Goal: Task Accomplishment & Management: Use online tool/utility

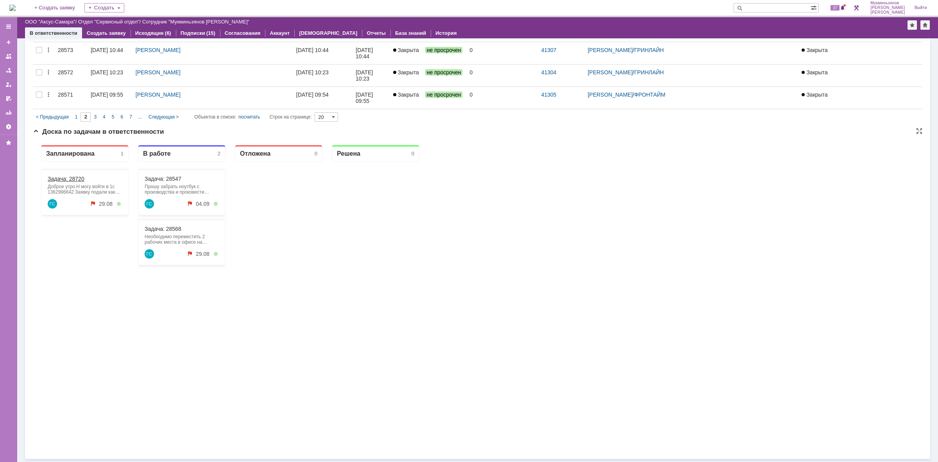
click at [67, 176] on link "Задача: 28720" at bounding box center [66, 179] width 37 height 6
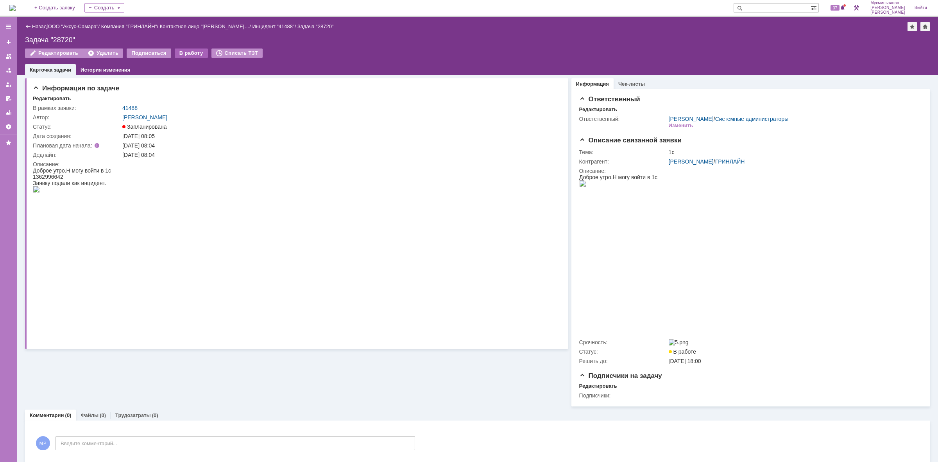
click at [188, 49] on div "В работу" at bounding box center [191, 52] width 33 height 9
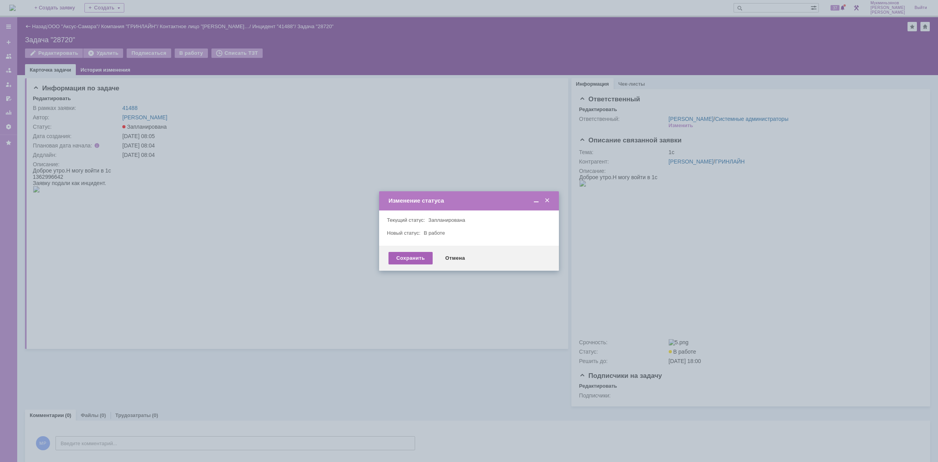
click at [413, 253] on div "Сохранить" at bounding box center [411, 258] width 44 height 13
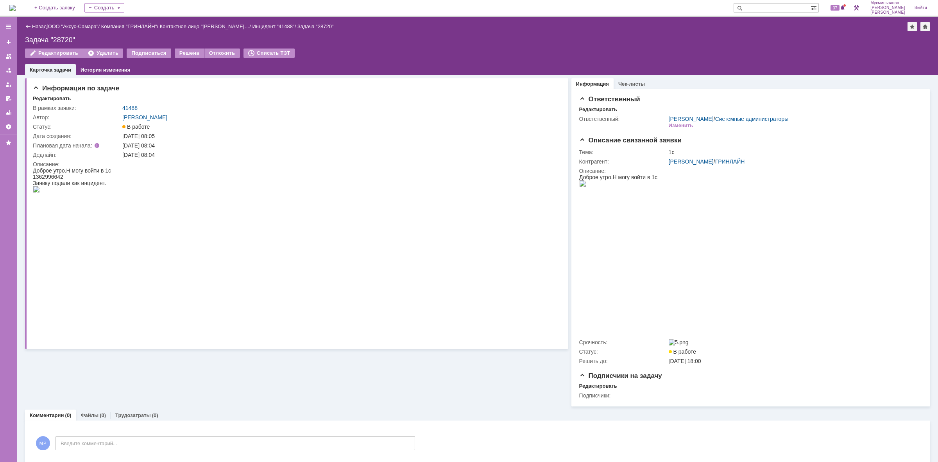
click at [40, 192] on img at bounding box center [36, 189] width 7 height 6
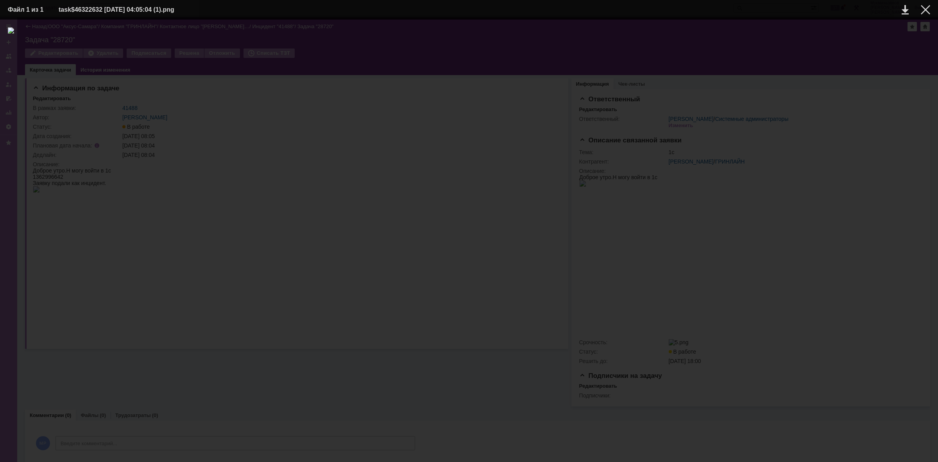
click at [911, 285] on div at bounding box center [469, 240] width 923 height 427
click at [888, 368] on div at bounding box center [469, 240] width 923 height 427
click at [31, 237] on div at bounding box center [469, 240] width 923 height 427
click at [926, 4] on td at bounding box center [920, 10] width 22 height 12
click at [927, 6] on div at bounding box center [925, 9] width 9 height 9
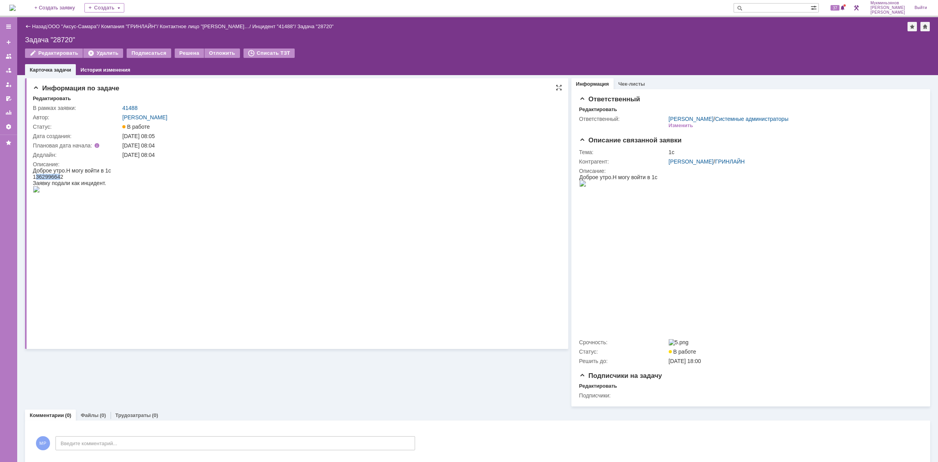
drag, startPoint x: 61, startPoint y: 175, endPoint x: 37, endPoint y: 176, distance: 24.6
click at [37, 176] on span "1362996642" at bounding box center [48, 177] width 30 height 6
drag, startPoint x: 33, startPoint y: 176, endPoint x: 63, endPoint y: 173, distance: 29.8
click at [63, 174] on span "1362996642" at bounding box center [48, 177] width 30 height 6
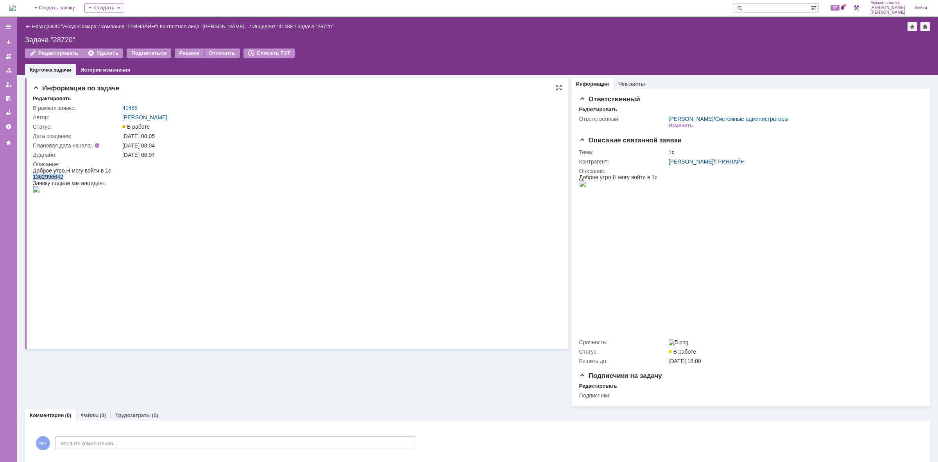
copy span "1362996642"
click at [14, 10] on img at bounding box center [12, 8] width 6 height 6
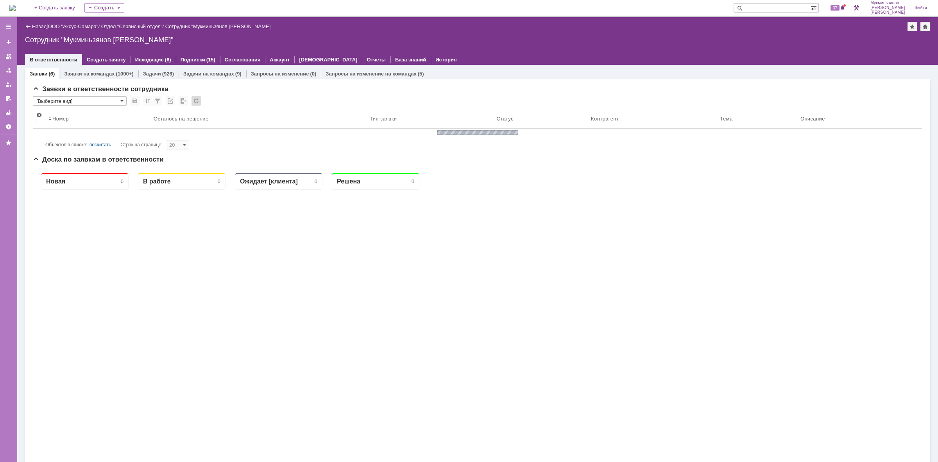
click at [162, 71] on div "(926)" at bounding box center [168, 74] width 12 height 6
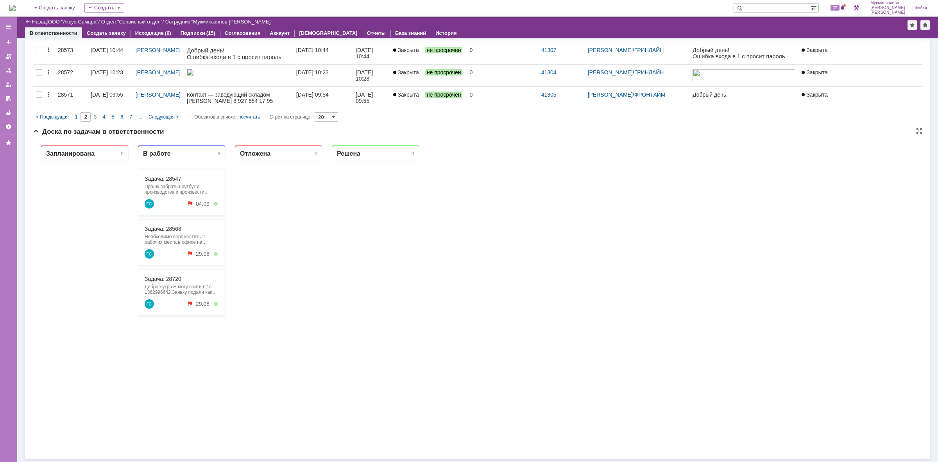
click at [170, 283] on div "Задача: 28720 Доброе утро.Н могу войти в 1с 1362996642 Заявку подали как инциде…" at bounding box center [182, 292] width 88 height 45
click at [171, 278] on link "Задача: 28720" at bounding box center [163, 279] width 37 height 6
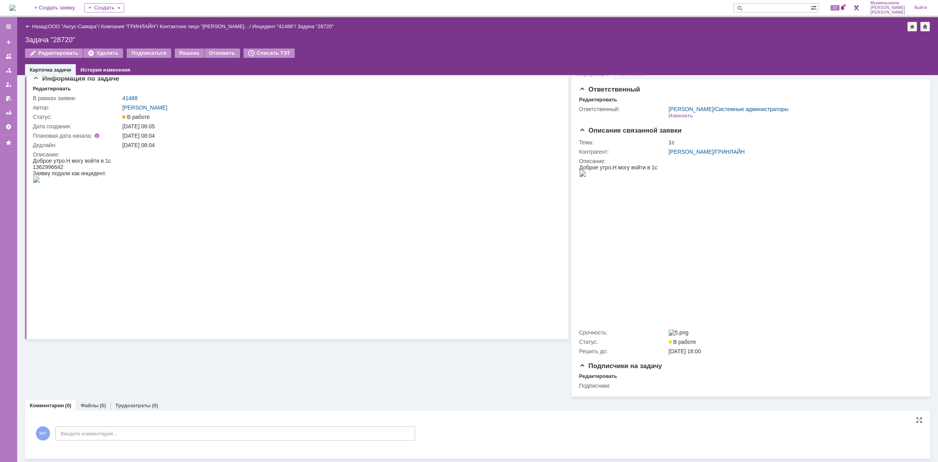
scroll to position [13, 0]
drag, startPoint x: 233, startPoint y: 424, endPoint x: 233, endPoint y: 429, distance: 4.4
click at [233, 425] on div "МР Введите комментарий..." at bounding box center [224, 434] width 382 height 36
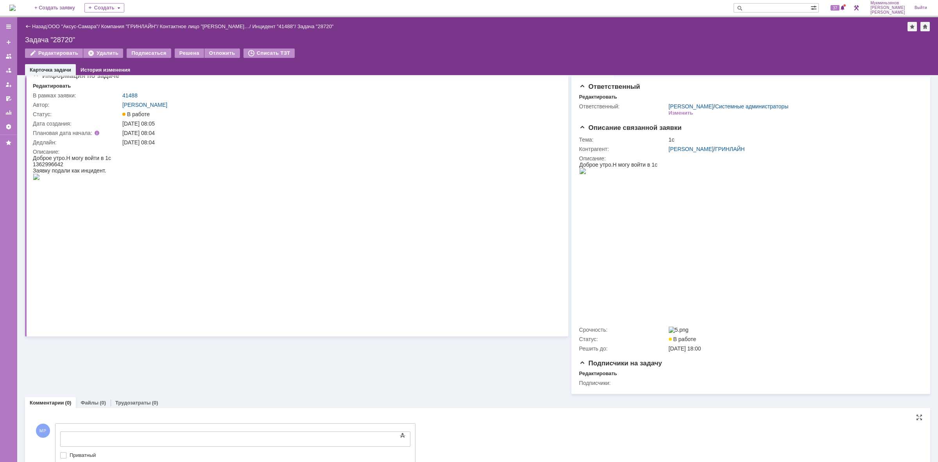
scroll to position [0, 0]
click at [183, 432] on body at bounding box center [123, 438] width 117 height 13
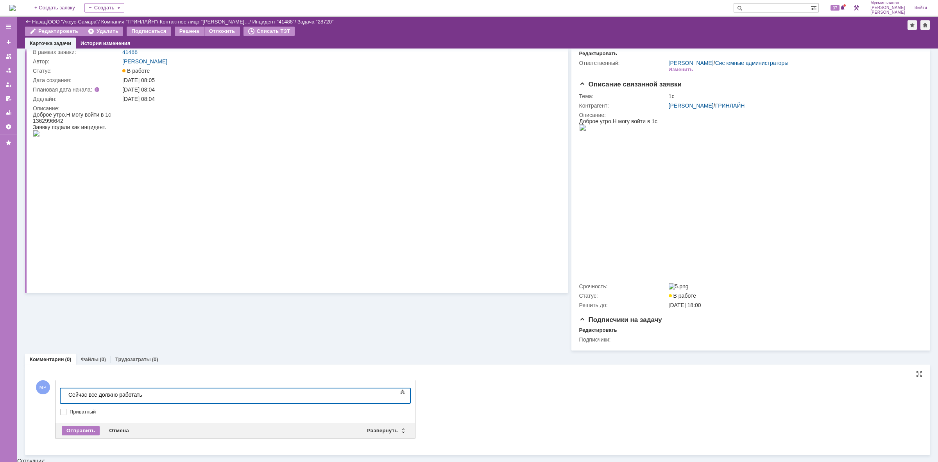
scroll to position [27, 0]
drag, startPoint x: 225, startPoint y: 391, endPoint x: 4, endPoint y: 380, distance: 220.7
click at [65, 390] on html "​Сейчас все должно работать, нужно попробовать зайти в 1С" at bounding box center [123, 399] width 117 height 19
copy div "​Сейчас все должно работать, нужно попробовать зайти в 1С"
click at [86, 433] on div "Отправить" at bounding box center [81, 432] width 38 height 9
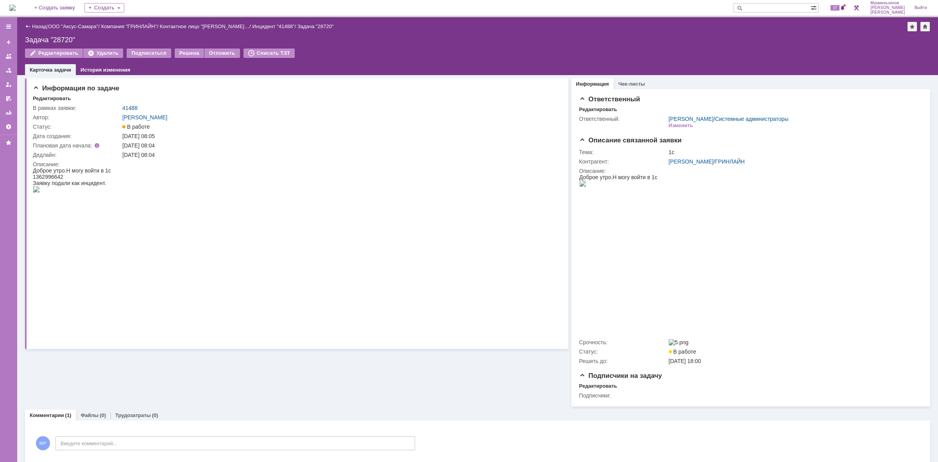
scroll to position [0, 0]
click at [139, 418] on link "Трудозатраты" at bounding box center [133, 415] width 36 height 6
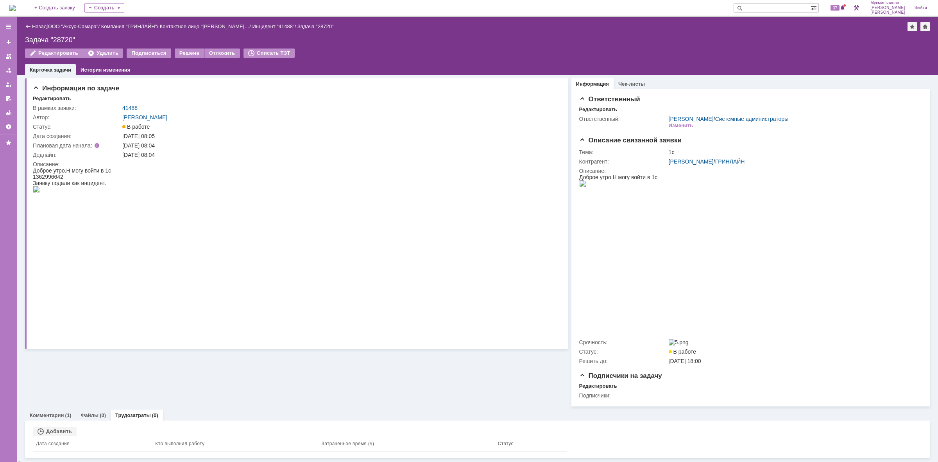
drag, startPoint x: 48, startPoint y: 435, endPoint x: 124, endPoint y: 376, distance: 97.0
click at [48, 435] on div "Добавить" at bounding box center [55, 431] width 44 height 9
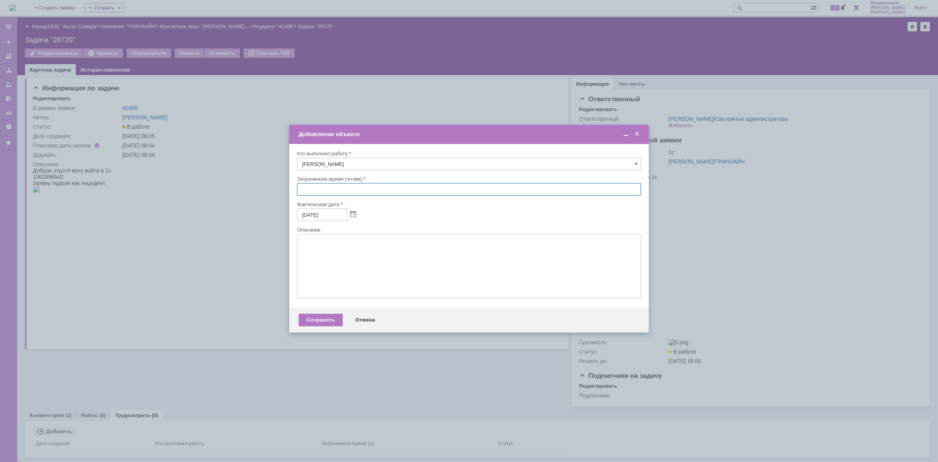
click at [342, 188] on input "text" at bounding box center [469, 189] width 344 height 13
click at [640, 133] on span at bounding box center [637, 134] width 8 height 7
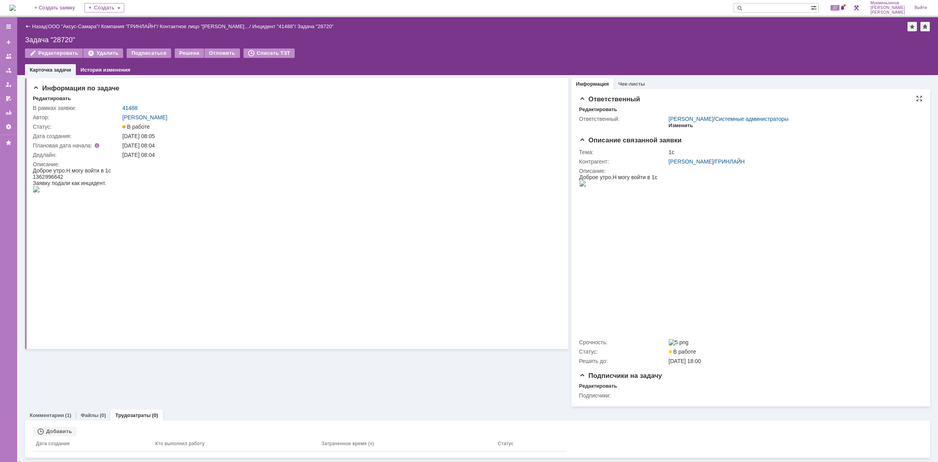
click at [676, 127] on div "Изменить" at bounding box center [681, 125] width 25 height 6
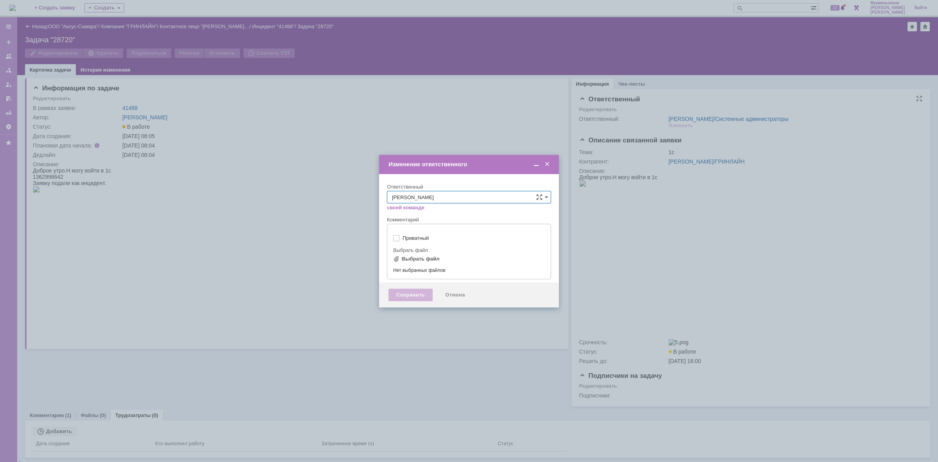
type input "[не указано]"
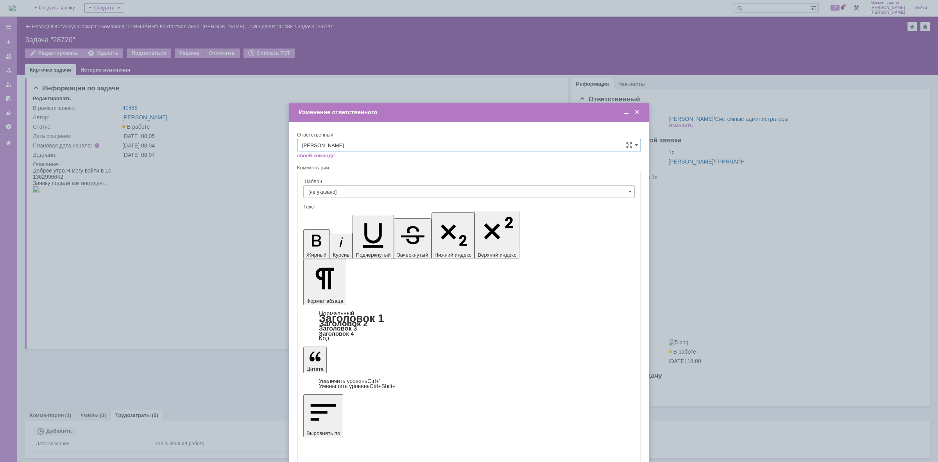
click at [634, 143] on input "[PERSON_NAME]" at bounding box center [469, 145] width 344 height 13
click at [359, 236] on span "Рогов Александр Евгеньевич" at bounding box center [469, 236] width 334 height 6
type input "Рогов Александр Евгеньевич"
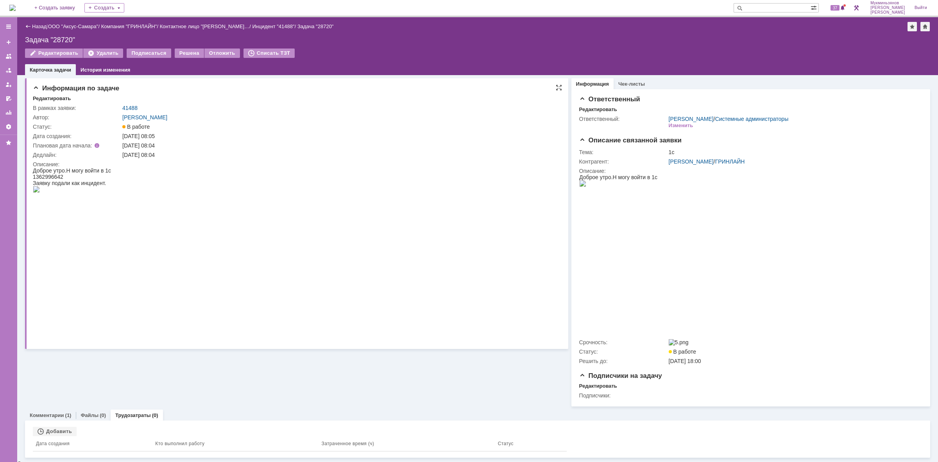
scroll to position [2, 0]
click at [56, 416] on link "Комментарии" at bounding box center [47, 413] width 34 height 6
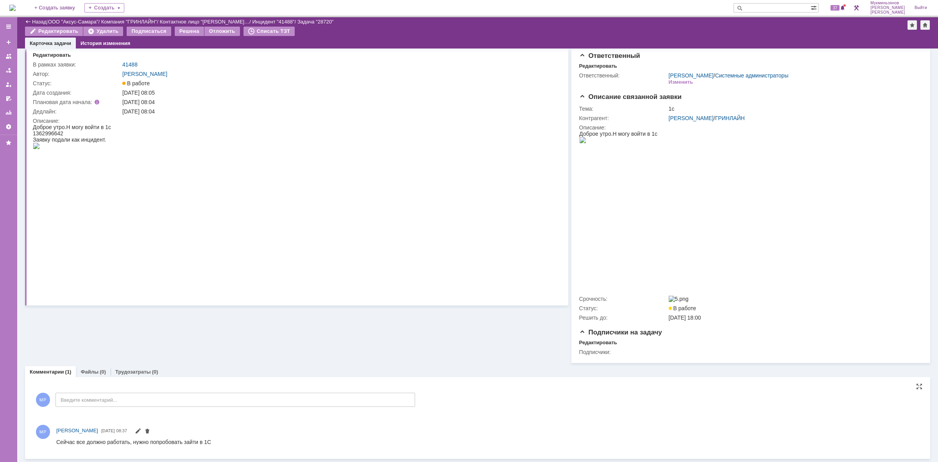
scroll to position [20, 0]
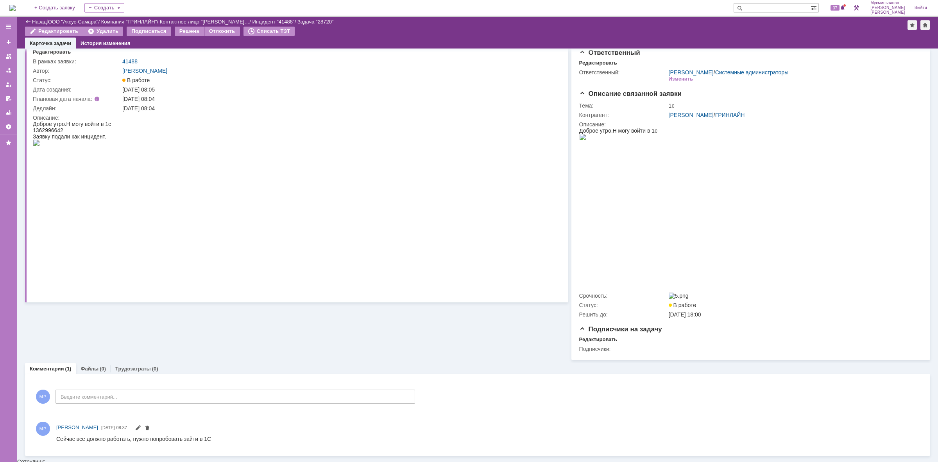
click at [16, 7] on img at bounding box center [12, 8] width 6 height 6
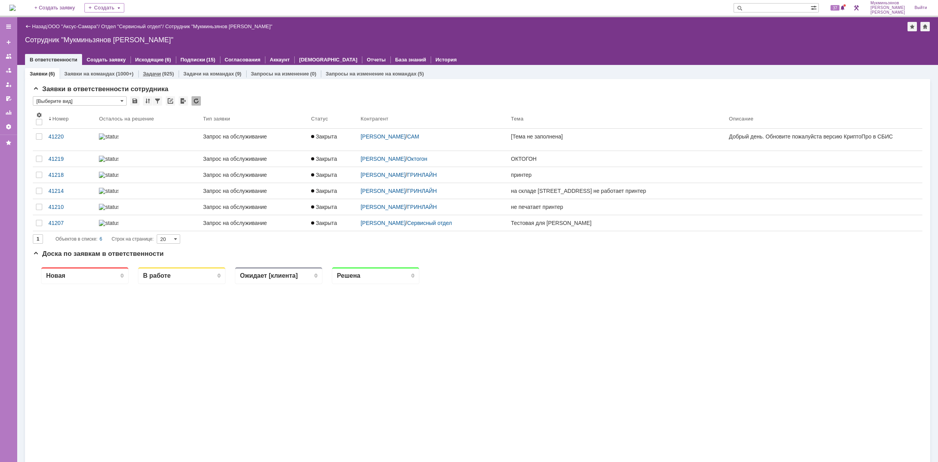
click at [159, 73] on link "Задачи" at bounding box center [152, 74] width 18 height 6
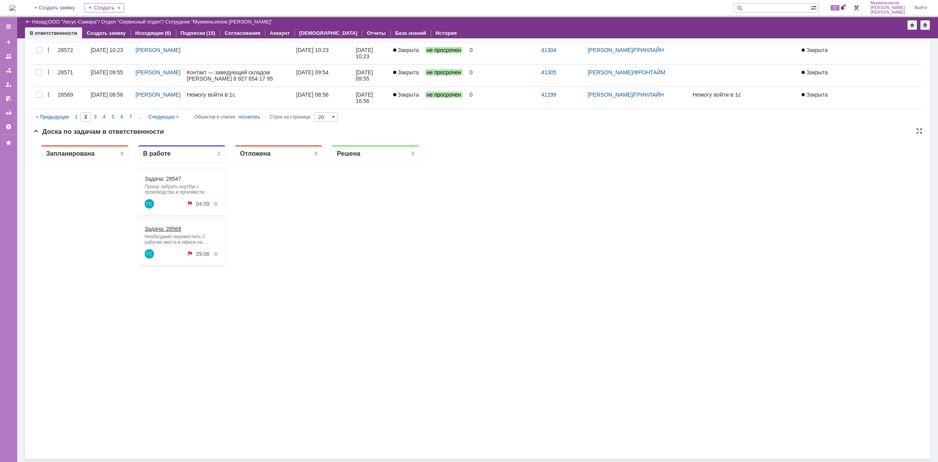
click at [161, 231] on link "Задача: 28568" at bounding box center [163, 229] width 37 height 6
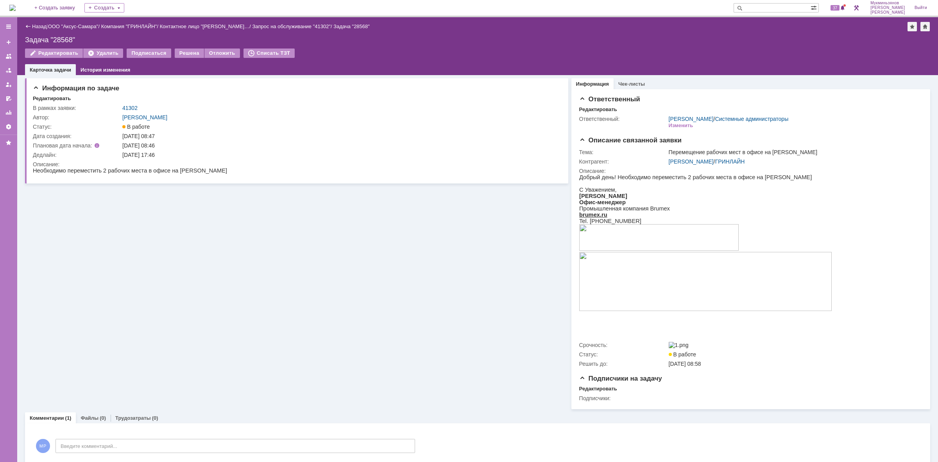
click at [14, 5] on img at bounding box center [12, 8] width 6 height 6
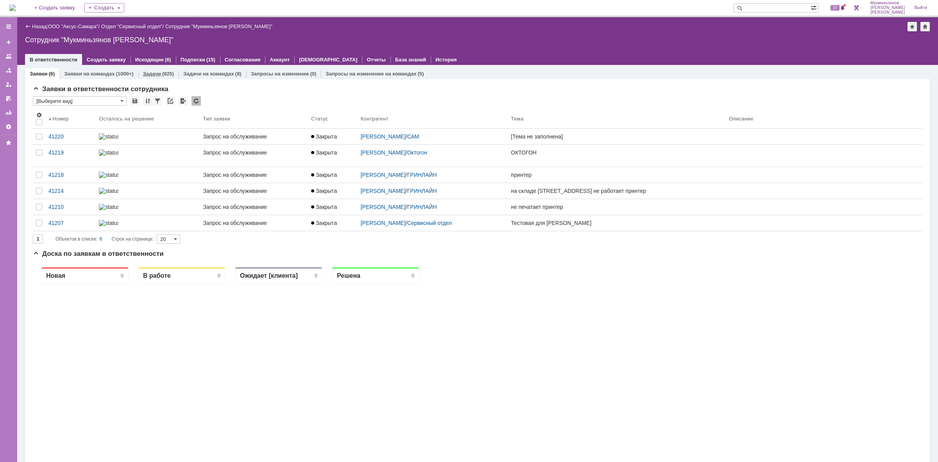
click at [154, 71] on link "Задачи" at bounding box center [152, 74] width 18 height 6
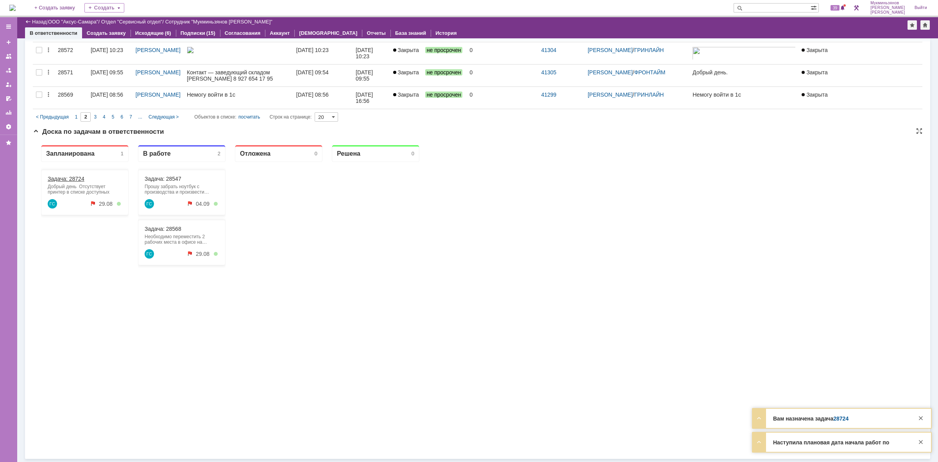
click at [64, 181] on div "Запланирована 1 Задача: 28724 Добрый день Отсутствует принтер в списке доступны…" at bounding box center [478, 295] width 890 height 313
click at [66, 176] on link "Задача: 28724" at bounding box center [66, 179] width 37 height 6
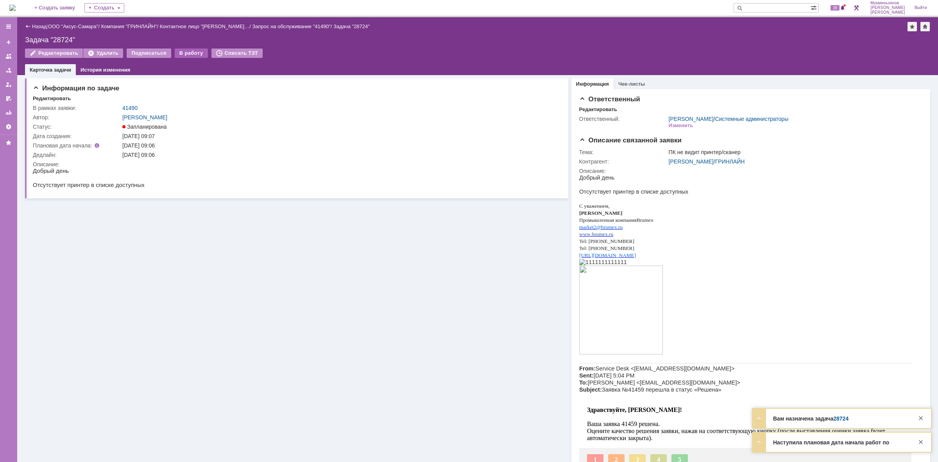
click at [180, 55] on div "В работу" at bounding box center [191, 52] width 33 height 9
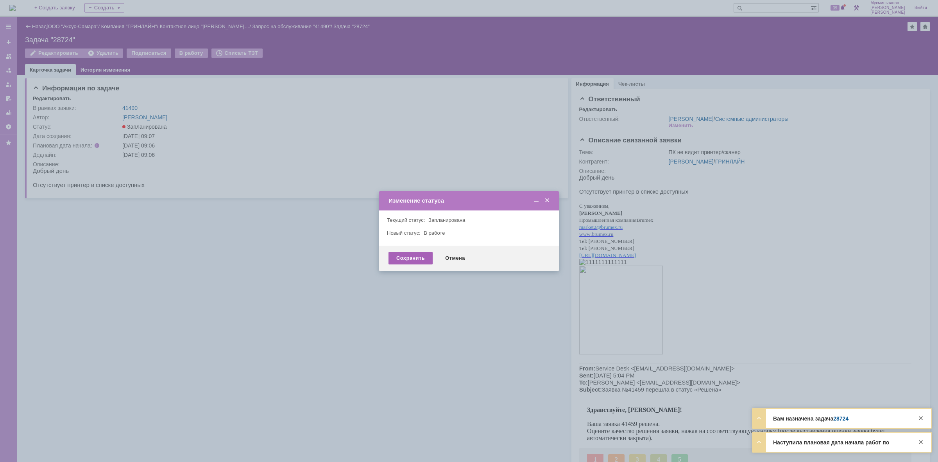
click at [414, 263] on div "Сохранить" at bounding box center [411, 258] width 44 height 13
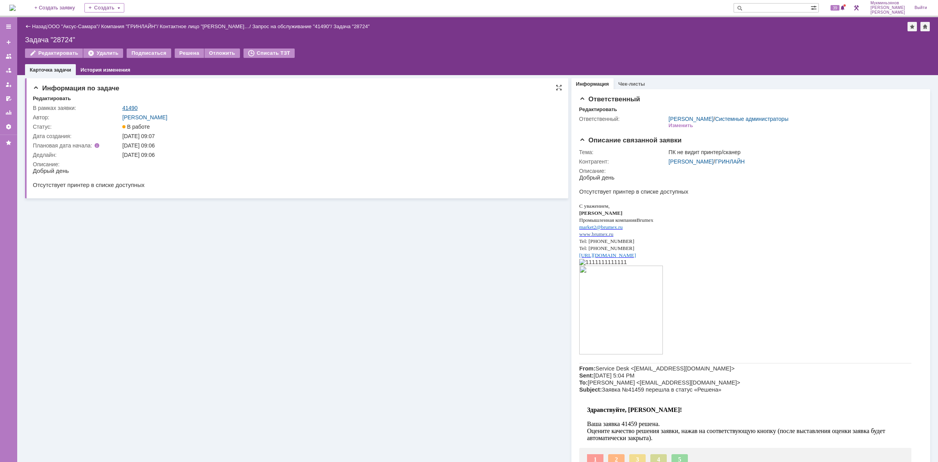
click at [130, 106] on link "41490" at bounding box center [129, 108] width 15 height 6
click at [129, 101] on div "Редактировать" at bounding box center [297, 98] width 529 height 7
click at [132, 105] on link "41490" at bounding box center [129, 108] width 15 height 6
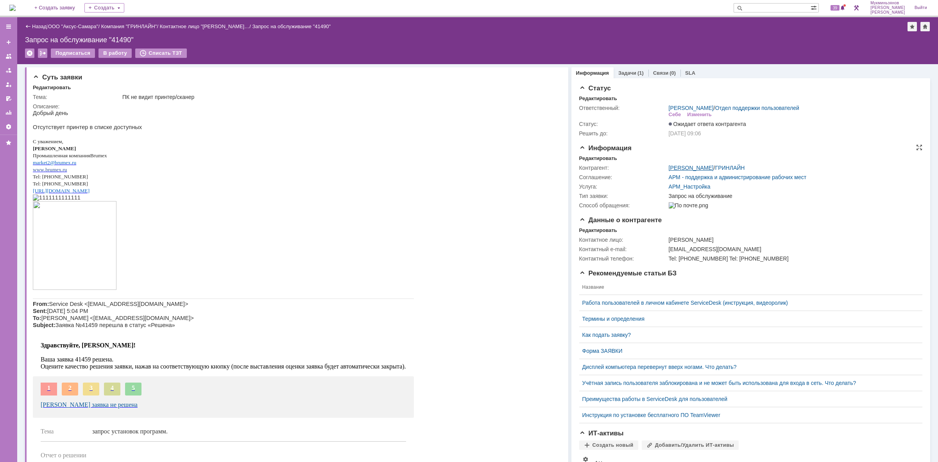
click at [697, 169] on link "[PERSON_NAME]" at bounding box center [691, 168] width 45 height 6
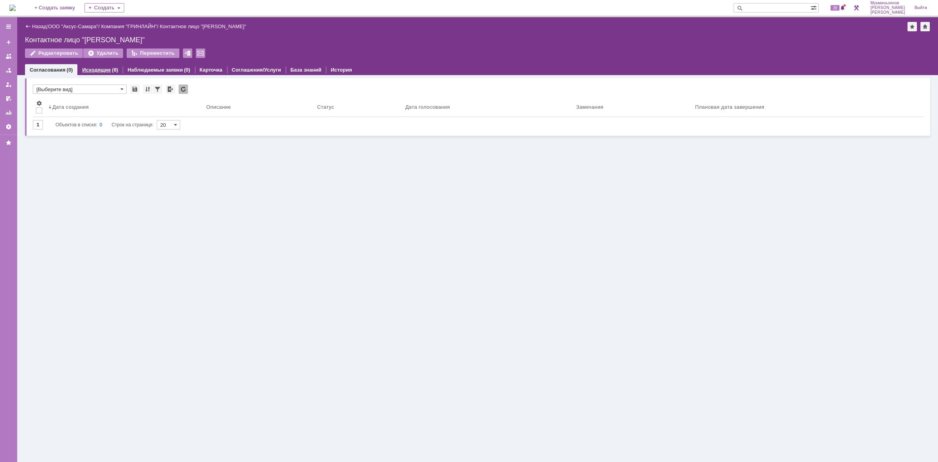
click at [84, 64] on div "Исходящие (8)" at bounding box center [99, 69] width 45 height 11
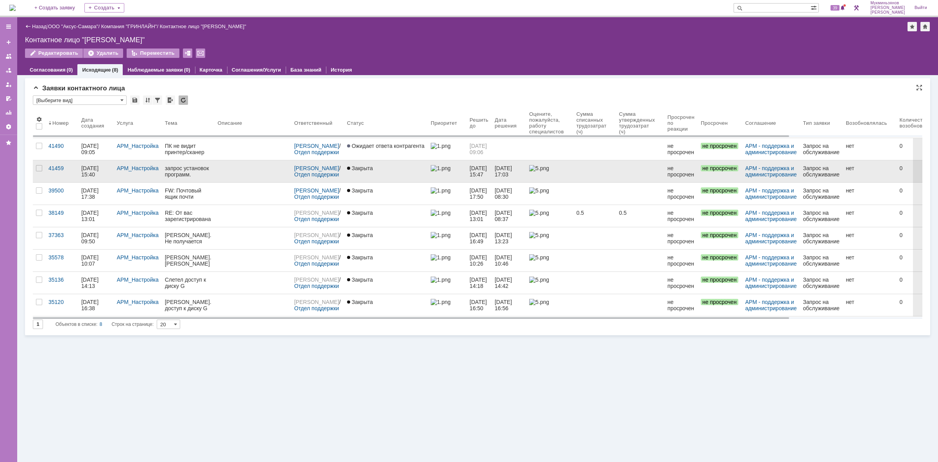
click at [234, 174] on link at bounding box center [253, 171] width 77 height 22
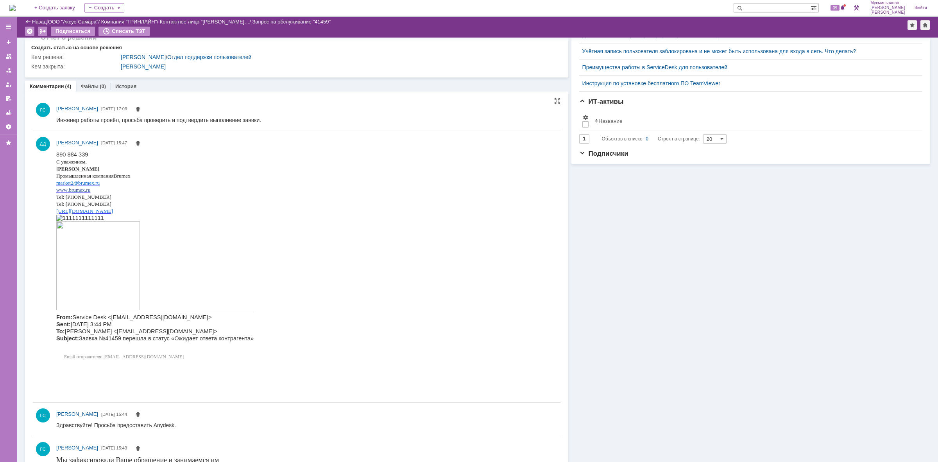
drag, startPoint x: 56, startPoint y: 153, endPoint x: 41, endPoint y: 0, distance: 153.6
click at [100, 149] on div at bounding box center [306, 272] width 501 height 246
drag, startPoint x: 97, startPoint y: 151, endPoint x: 56, endPoint y: 156, distance: 41.8
click at [56, 156] on html "890 884 339 С уважением, [PERSON_NAME] Промышленная компания Brumex market 2@ b…" at bounding box center [304, 257] width 496 height 213
copy span "890 884 339"
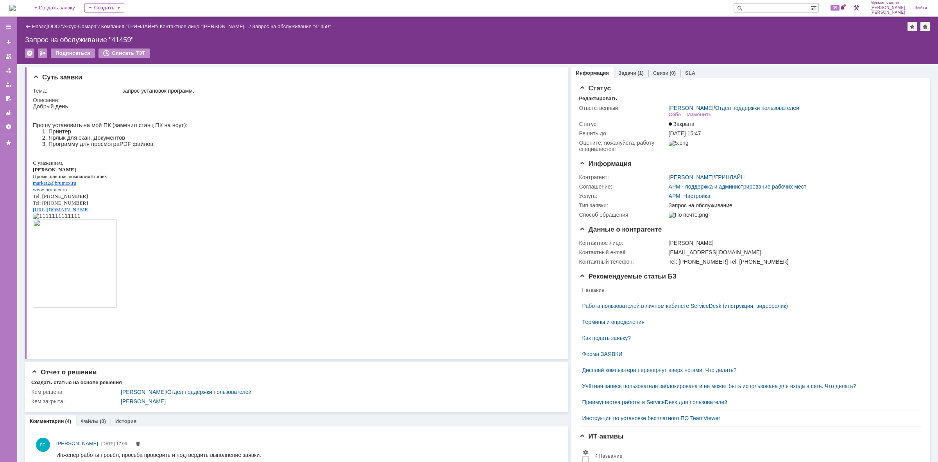
click at [16, 7] on img at bounding box center [12, 8] width 6 height 6
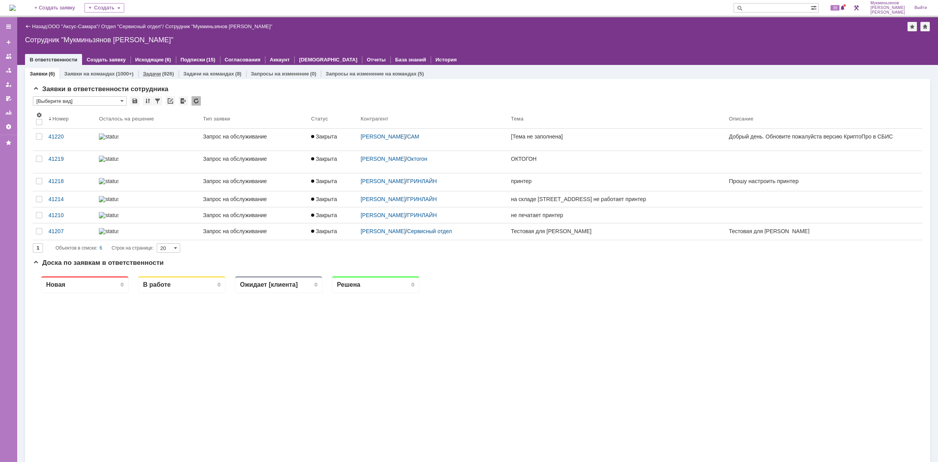
click at [161, 68] on div "Задачи (926)" at bounding box center [158, 73] width 40 height 11
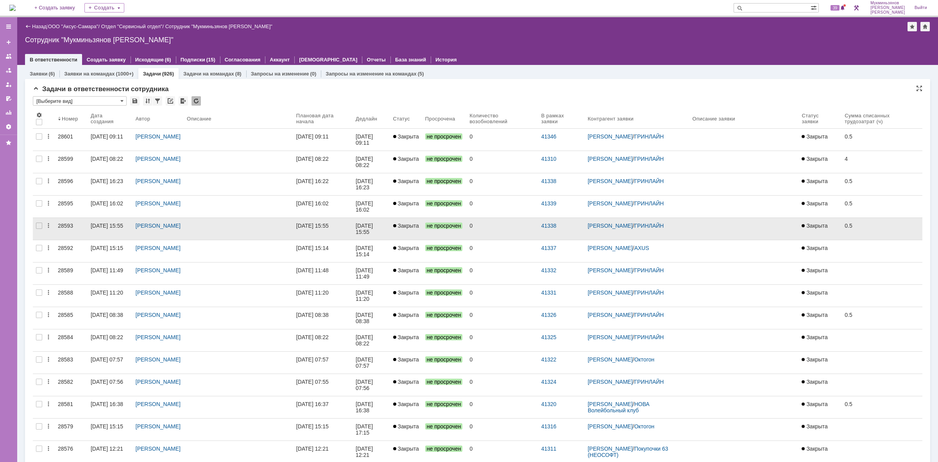
scroll to position [37, 0]
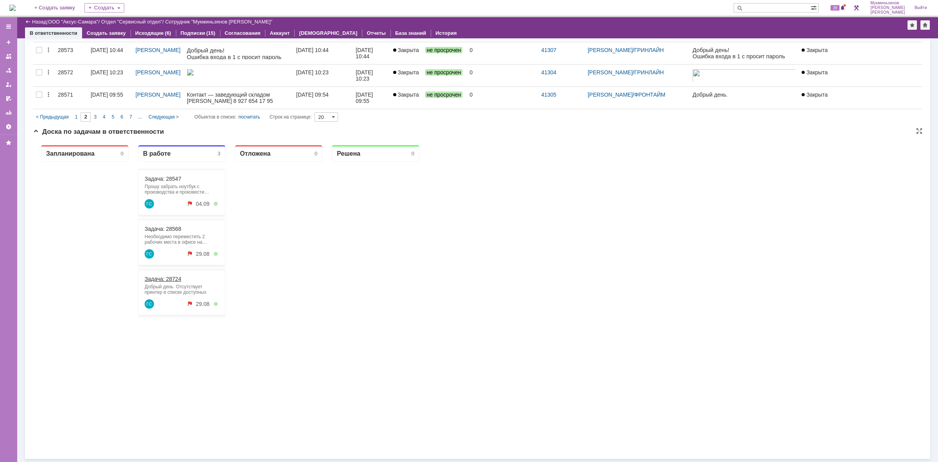
click at [168, 279] on link "Задача: 28724" at bounding box center [163, 279] width 37 height 6
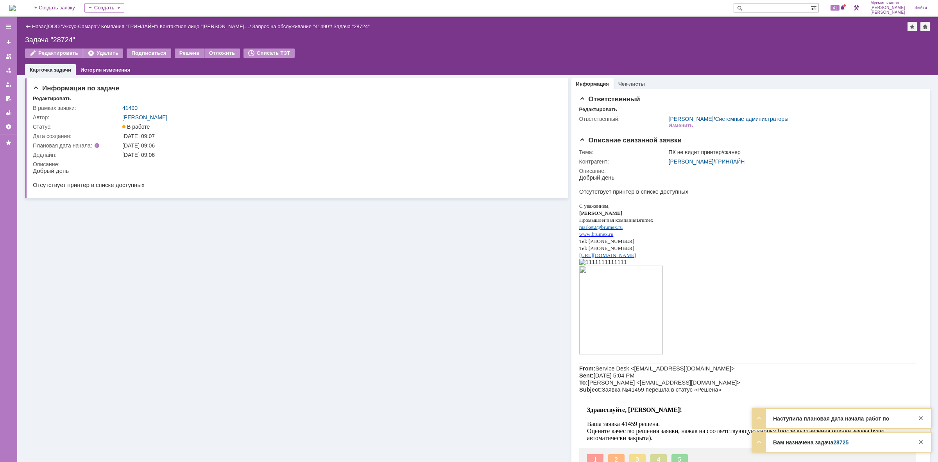
click at [16, 11] on img at bounding box center [12, 8] width 6 height 6
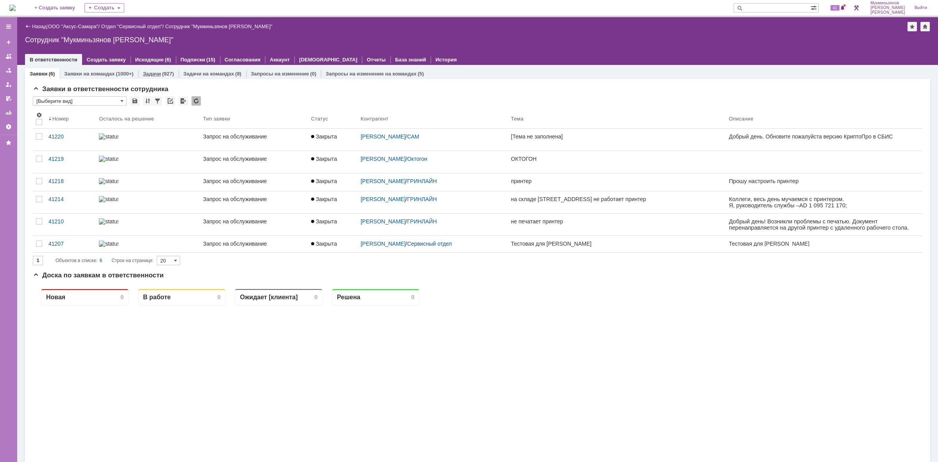
click at [143, 73] on link "Задачи" at bounding box center [152, 74] width 18 height 6
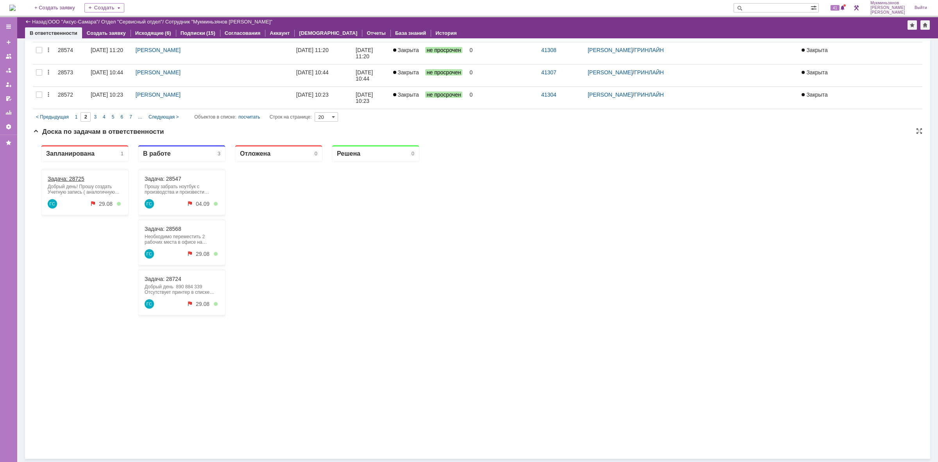
click at [85, 176] on div "Задача: 28725" at bounding box center [85, 179] width 74 height 6
click at [77, 177] on link "Задача: 28725" at bounding box center [66, 179] width 37 height 6
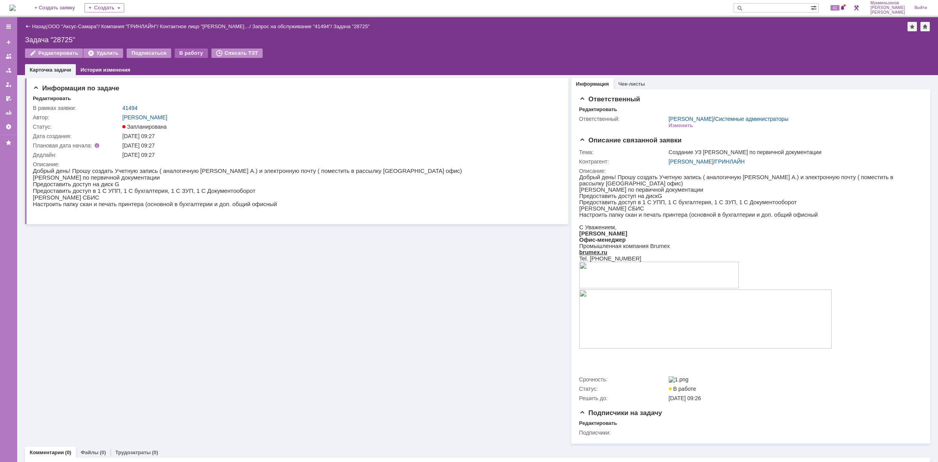
click at [189, 51] on div "В работу" at bounding box center [191, 52] width 33 height 9
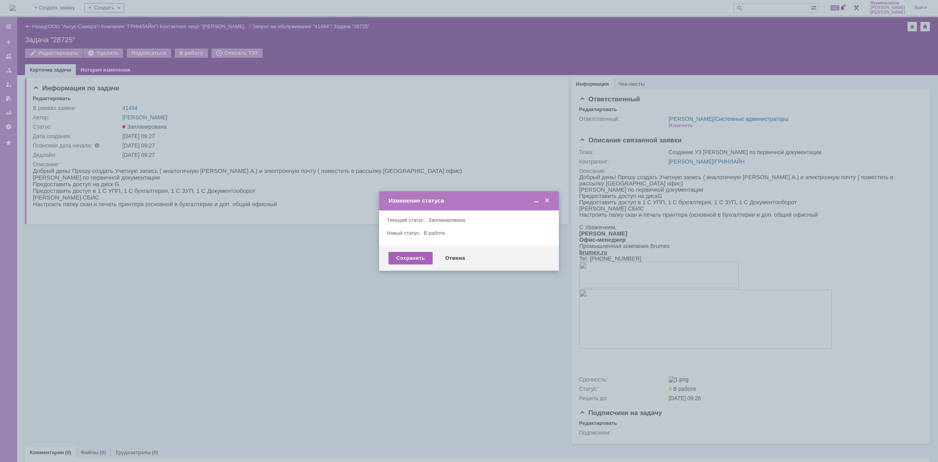
click at [413, 262] on div "Сохранить" at bounding box center [411, 258] width 44 height 13
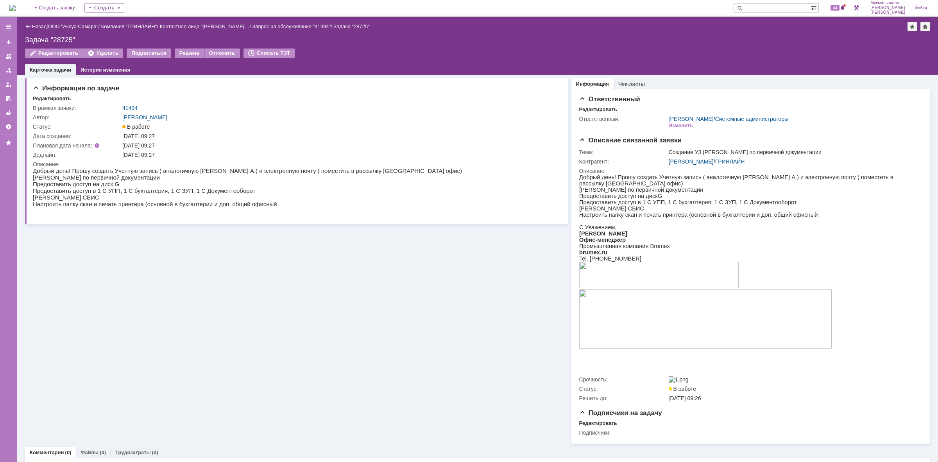
click at [16, 6] on img at bounding box center [12, 8] width 6 height 6
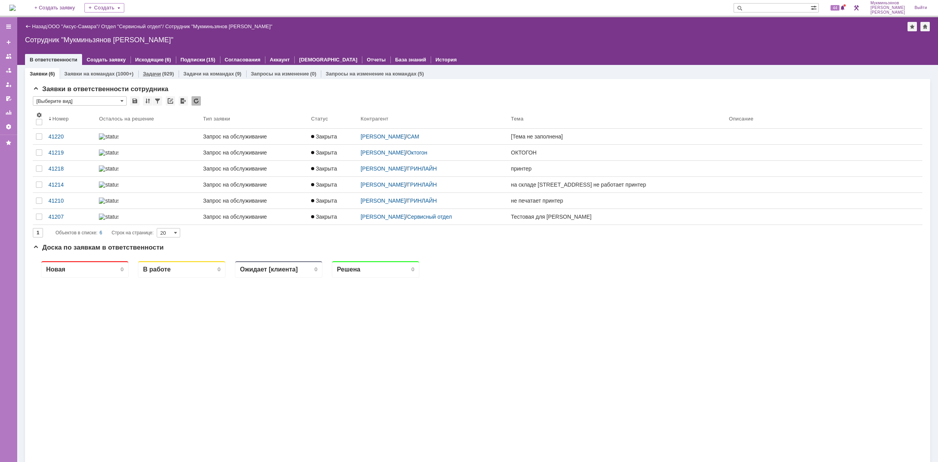
click at [161, 76] on div "Задачи (929)" at bounding box center [158, 73] width 40 height 11
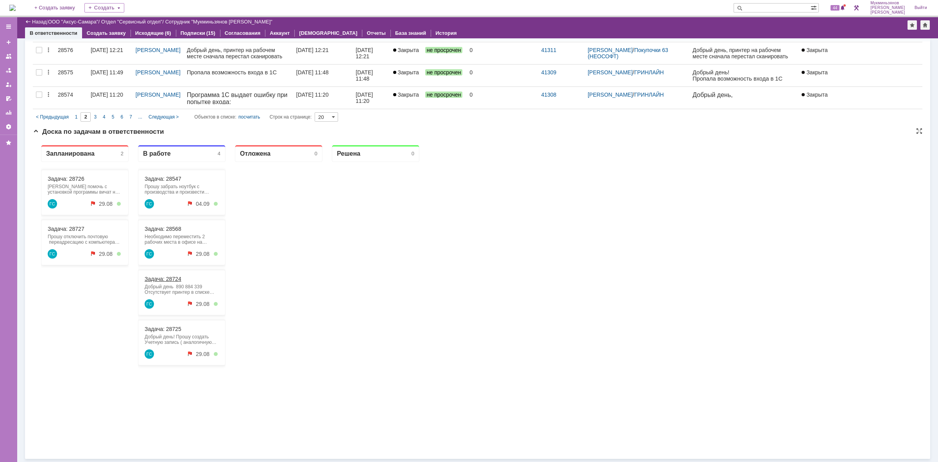
click at [165, 279] on link "Задача: 28724" at bounding box center [163, 279] width 37 height 6
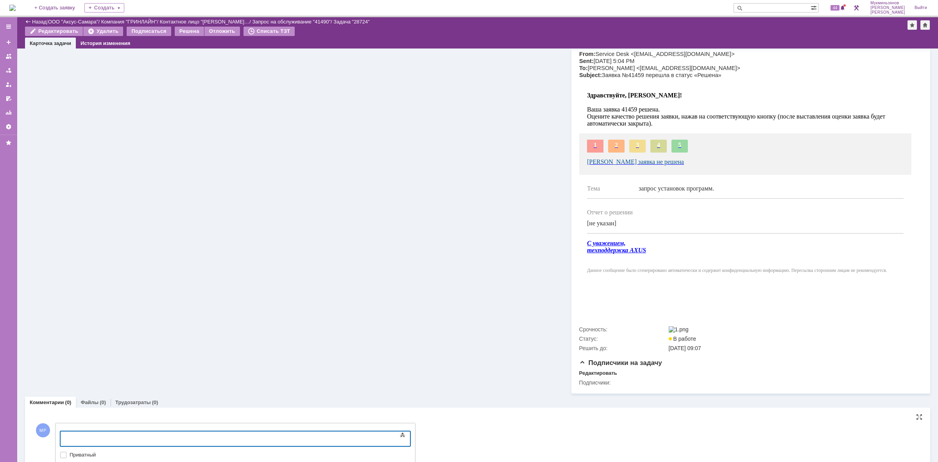
click at [127, 432] on body at bounding box center [123, 437] width 117 height 13
drag, startPoint x: 123, startPoint y: 437, endPoint x: 5, endPoint y: 433, distance: 117.7
click at [65, 433] on html "​Сейчас все работает" at bounding box center [123, 437] width 117 height 13
copy div "​Сейчас все работает"
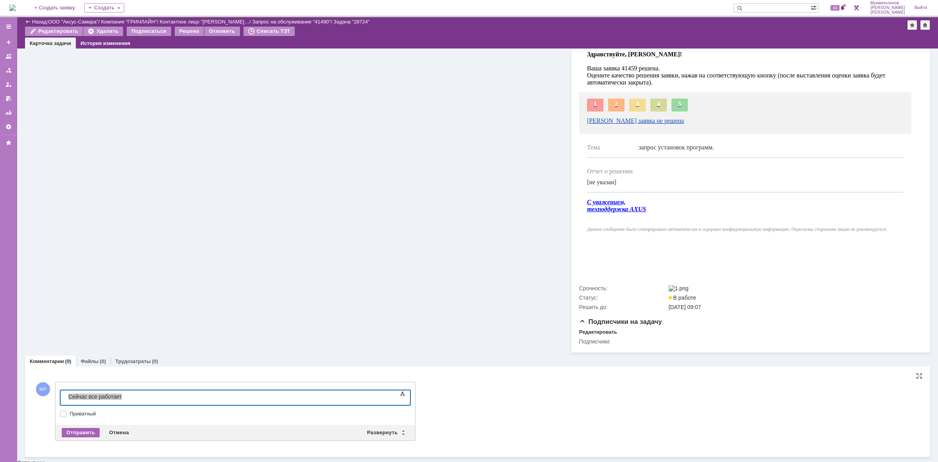
click at [85, 437] on div "Отправить" at bounding box center [81, 432] width 38 height 9
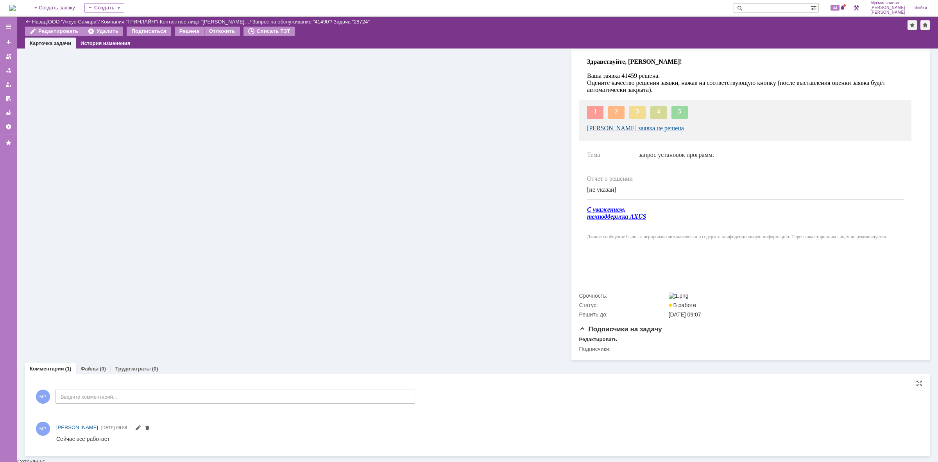
click at [130, 374] on div "Трудозатраты (0)" at bounding box center [137, 368] width 52 height 11
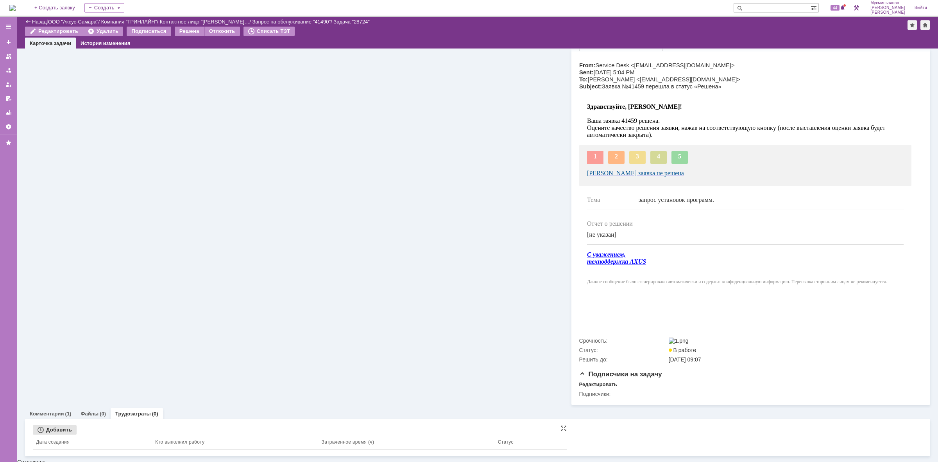
click at [55, 429] on div "Добавить" at bounding box center [55, 429] width 44 height 9
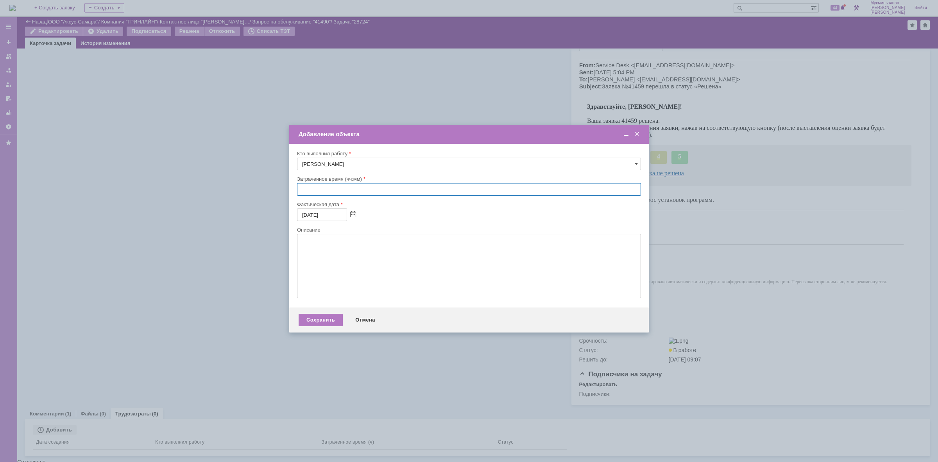
click at [326, 190] on input "text" at bounding box center [469, 189] width 344 height 13
type input "00:30"
click at [348, 253] on textarea at bounding box center [469, 266] width 344 height 64
paste textarea "​Сейчас все работает"
type textarea "​Сейчас все работает"
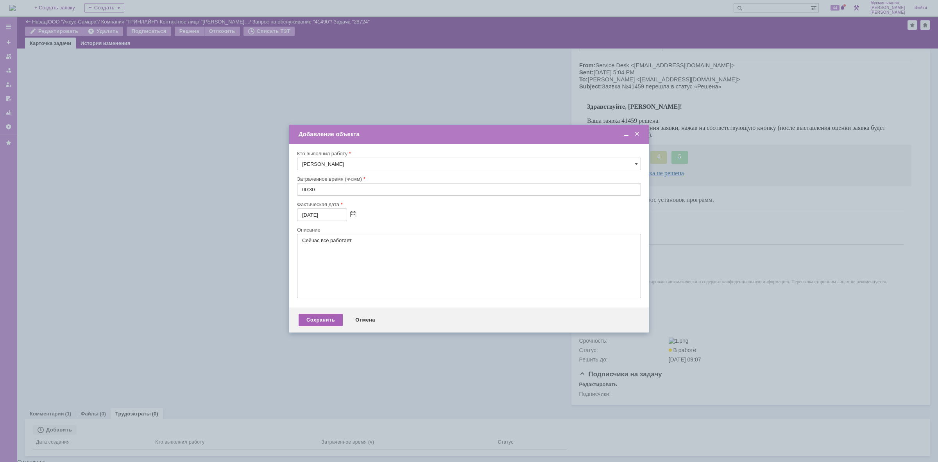
click at [325, 326] on div "Сохранить" at bounding box center [321, 320] width 44 height 13
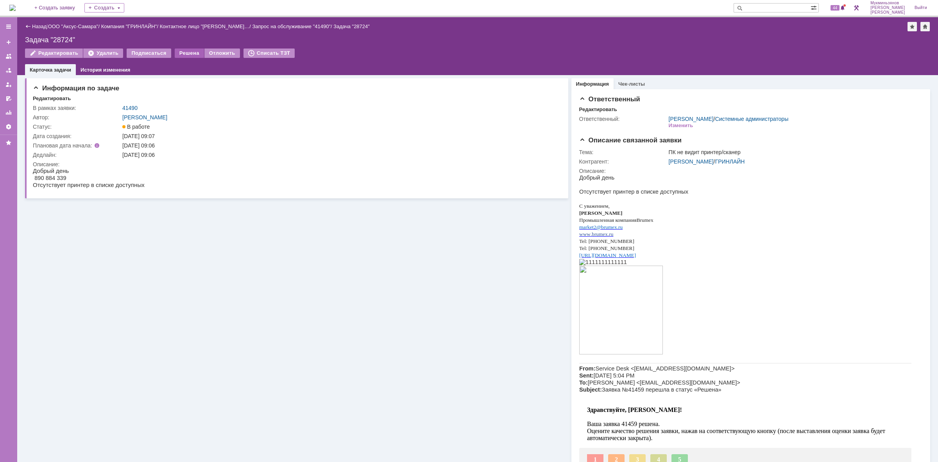
click at [192, 51] on div "Решена" at bounding box center [189, 52] width 29 height 9
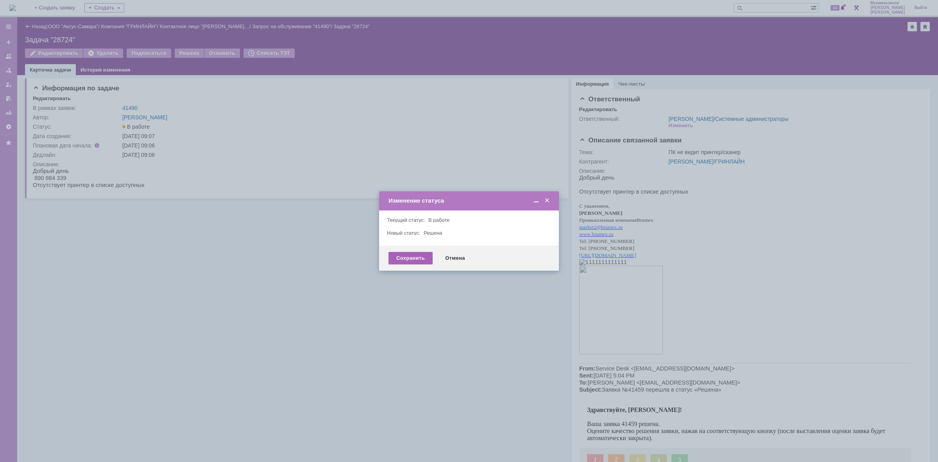
click at [398, 257] on div "Сохранить" at bounding box center [411, 258] width 44 height 13
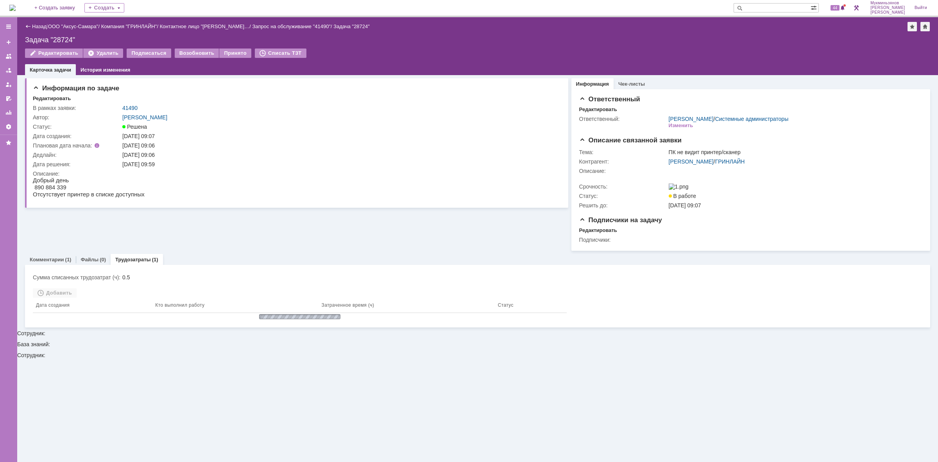
click at [16, 7] on img at bounding box center [12, 8] width 6 height 6
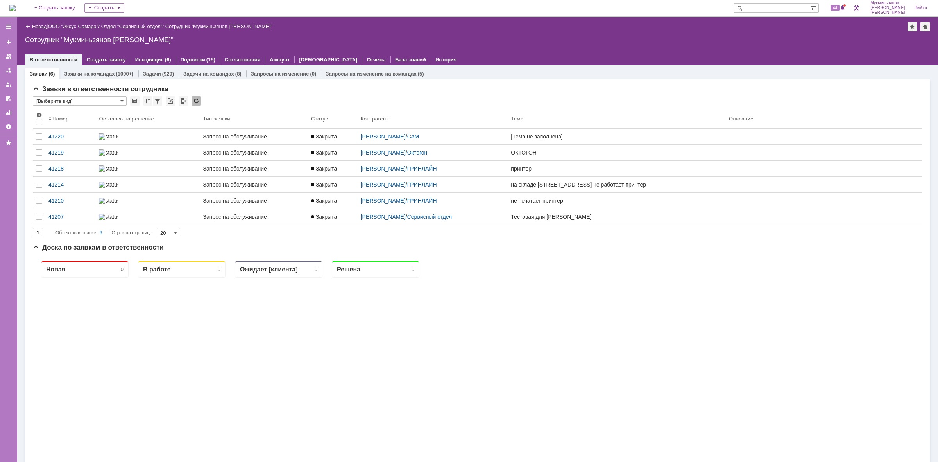
click at [149, 74] on link "Задачи" at bounding box center [152, 74] width 18 height 6
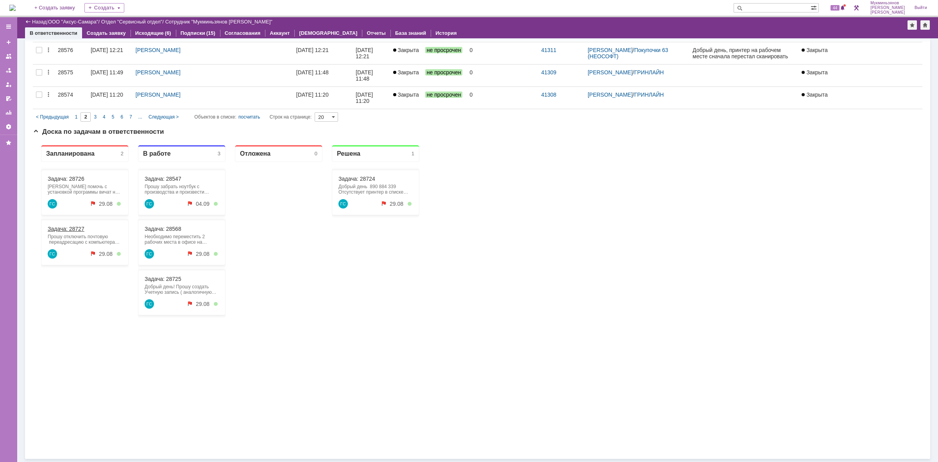
click at [63, 230] on link "Задача: 28727" at bounding box center [66, 229] width 37 height 6
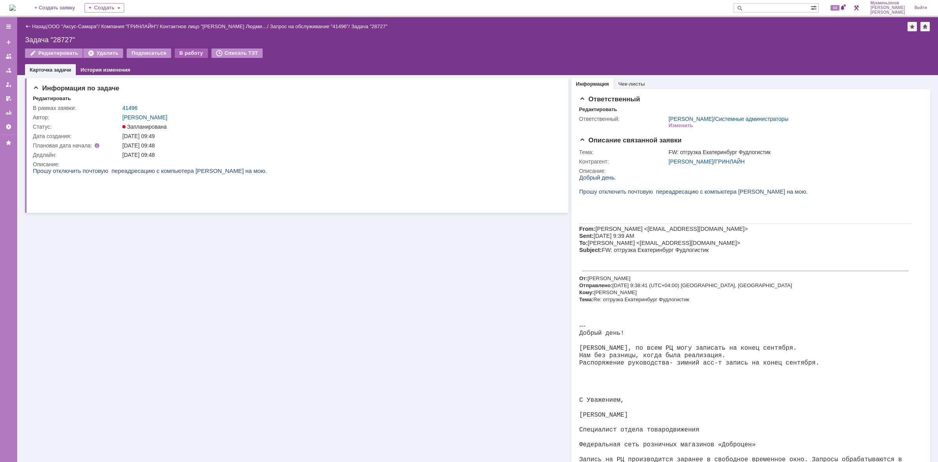
click at [197, 56] on div "В работу" at bounding box center [191, 52] width 33 height 9
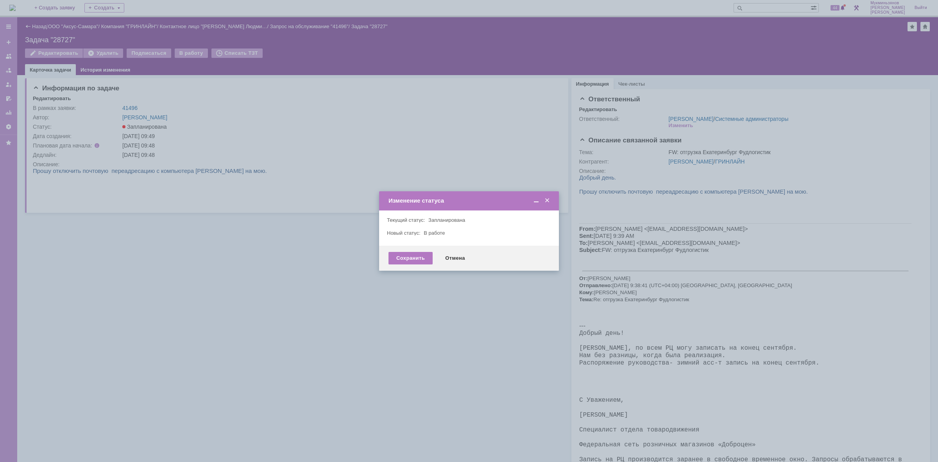
click at [413, 265] on div "Сохранить Отмена" at bounding box center [469, 258] width 180 height 25
click at [399, 256] on div "Сохранить" at bounding box center [411, 258] width 44 height 13
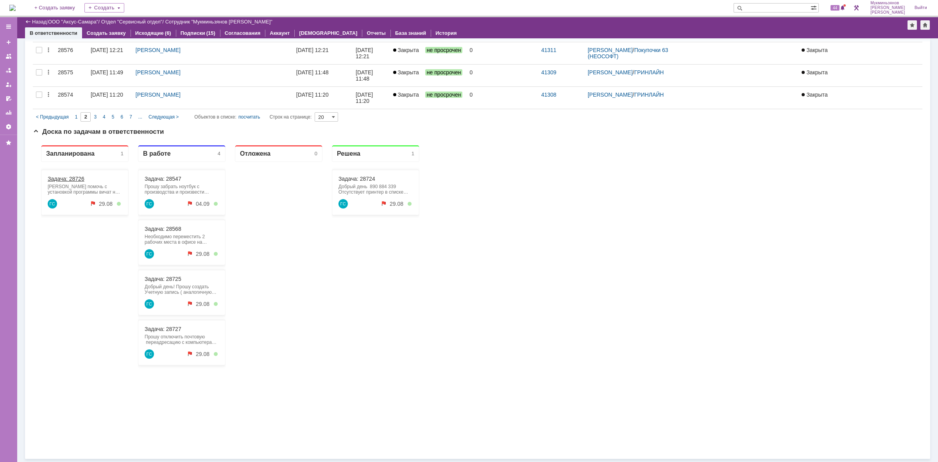
click at [81, 177] on link "Задача: 28726" at bounding box center [66, 179] width 37 height 6
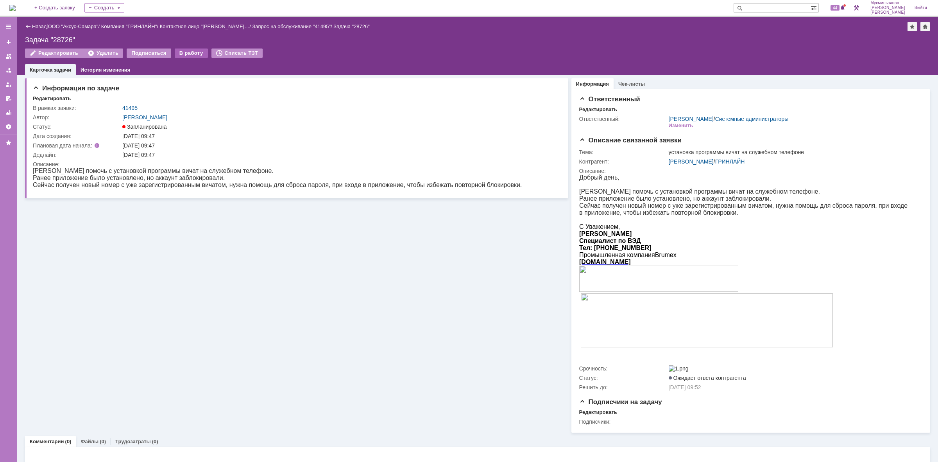
click at [177, 49] on div "В работу" at bounding box center [191, 52] width 33 height 9
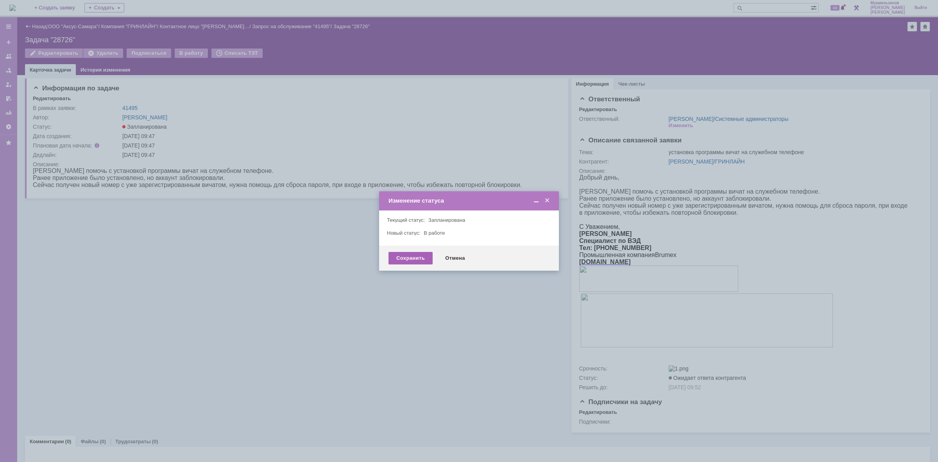
click at [405, 259] on div "Сохранить" at bounding box center [411, 258] width 44 height 13
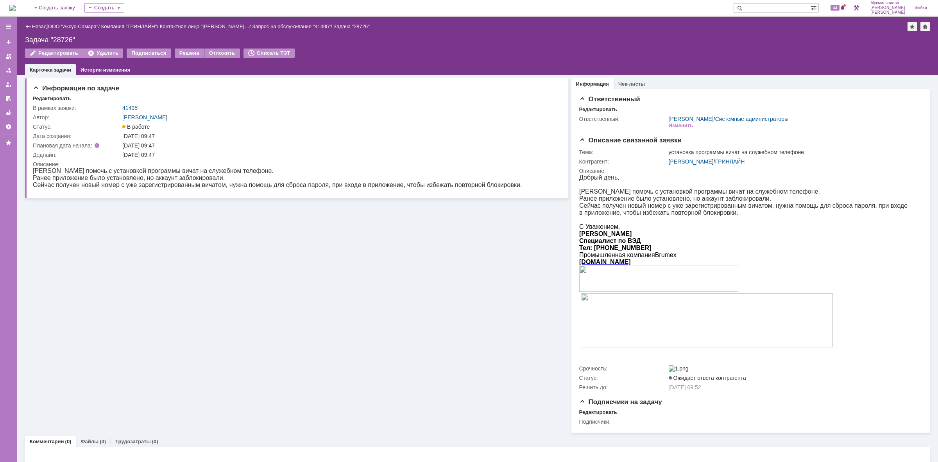
click at [16, 5] on img at bounding box center [12, 8] width 6 height 6
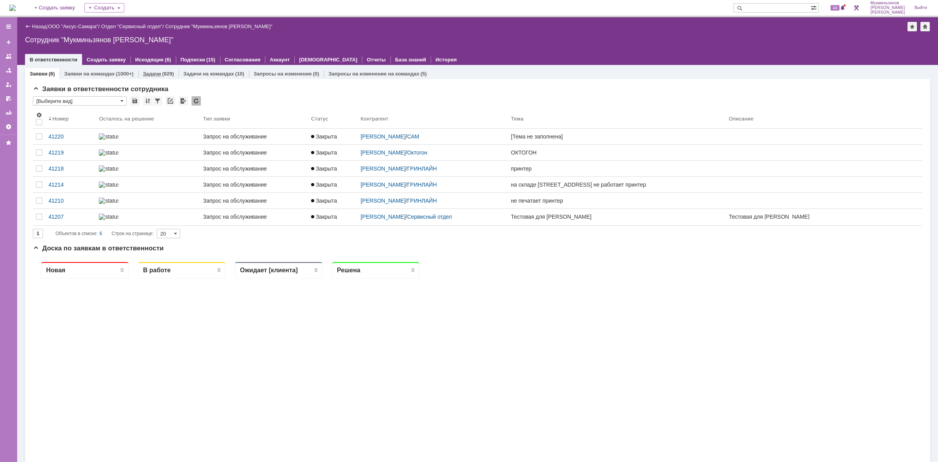
click at [154, 72] on link "Задачи" at bounding box center [152, 74] width 18 height 6
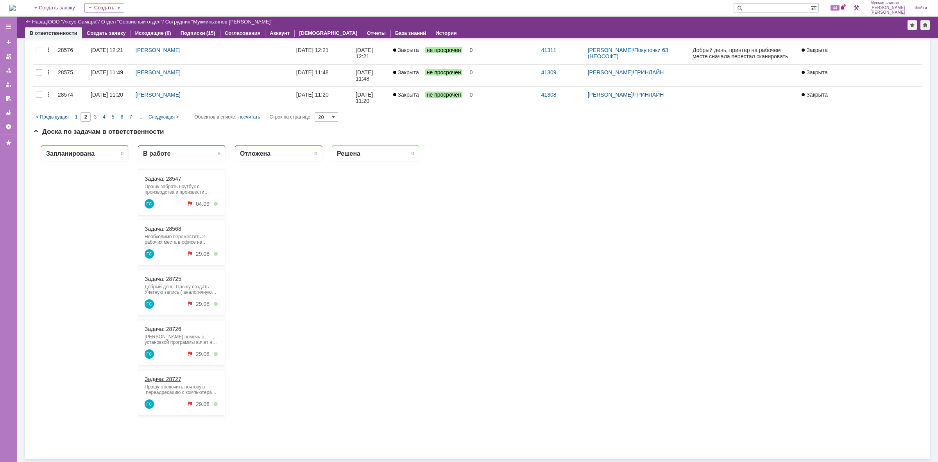
click at [173, 377] on link "Задача: 28727" at bounding box center [163, 379] width 37 height 6
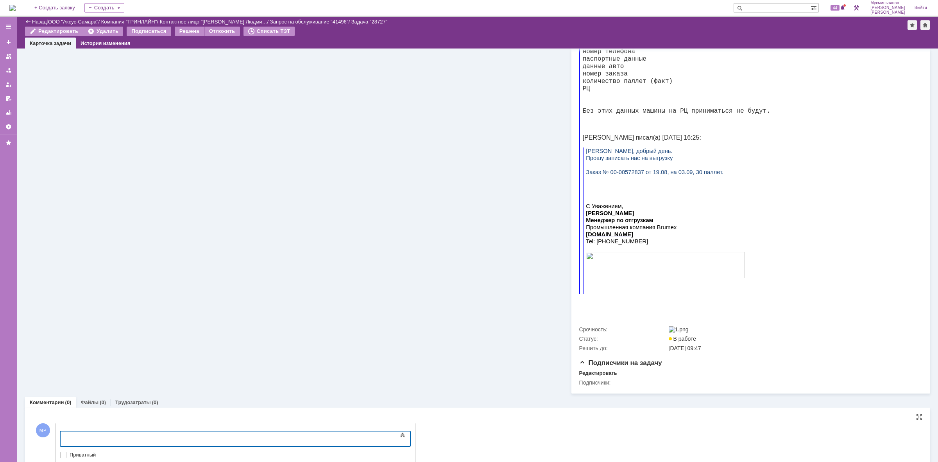
click at [167, 435] on div at bounding box center [123, 437] width 111 height 6
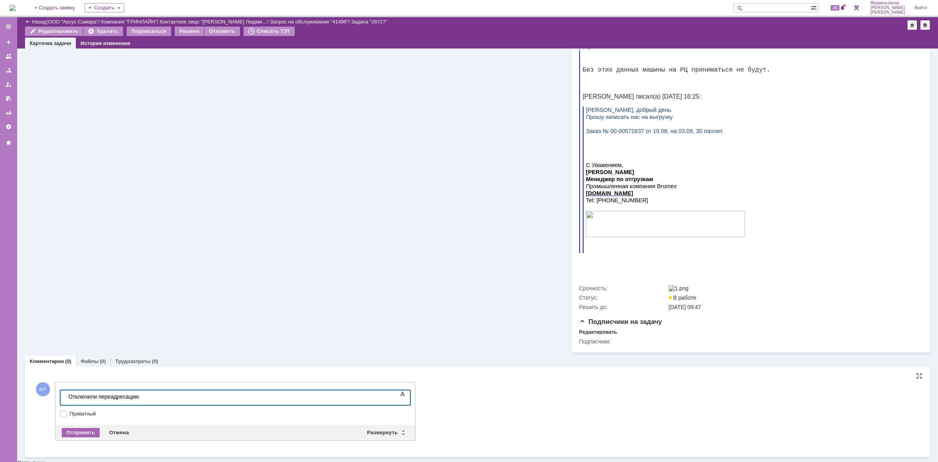
click at [85, 432] on div "Отправить" at bounding box center [81, 432] width 38 height 9
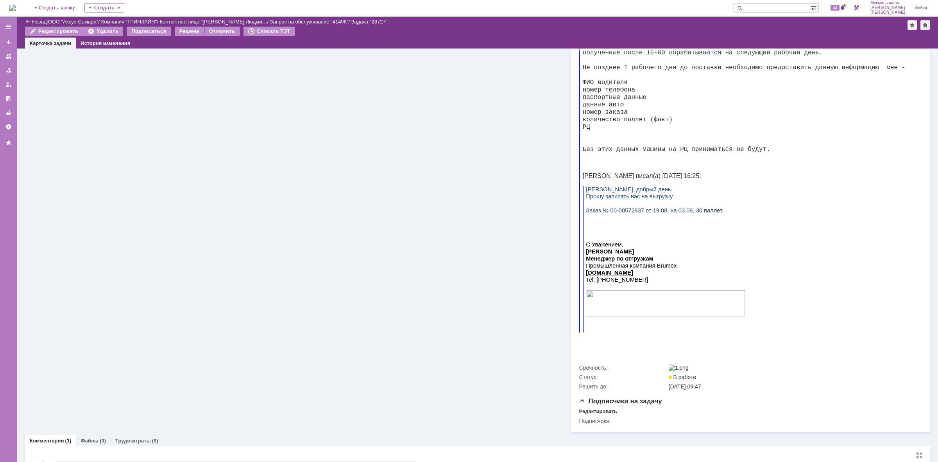
scroll to position [906, 0]
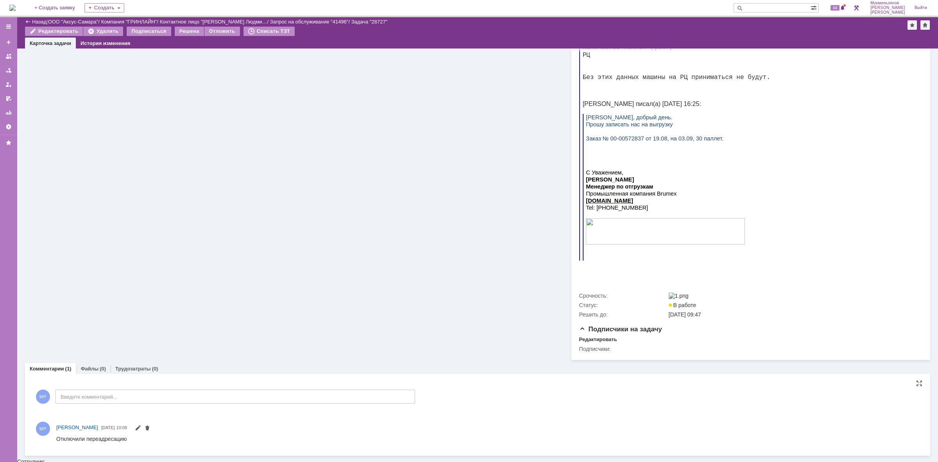
drag, startPoint x: 104, startPoint y: 439, endPoint x: 51, endPoint y: 438, distance: 53.6
click at [56, 438] on html "Отключили переадресацию" at bounding box center [483, 438] width 855 height 7
copy div "Отключили переадресацию"
click at [152, 371] on div "(0)" at bounding box center [155, 369] width 6 height 6
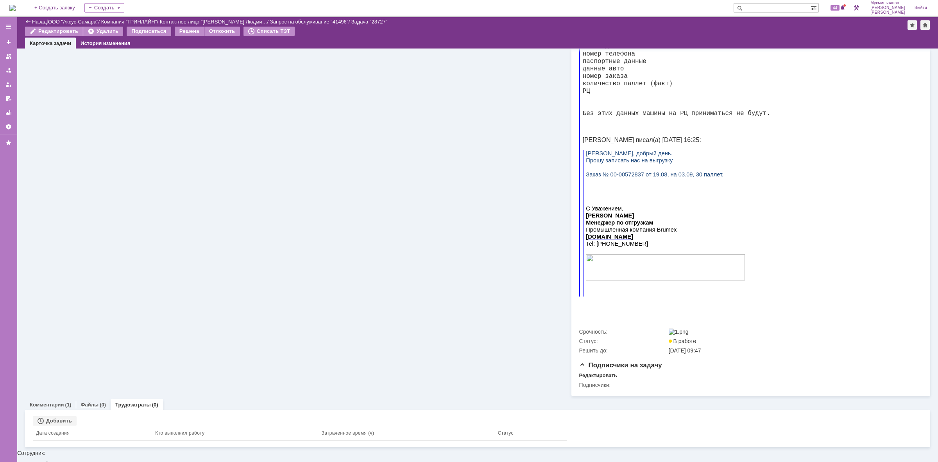
scroll to position [861, 0]
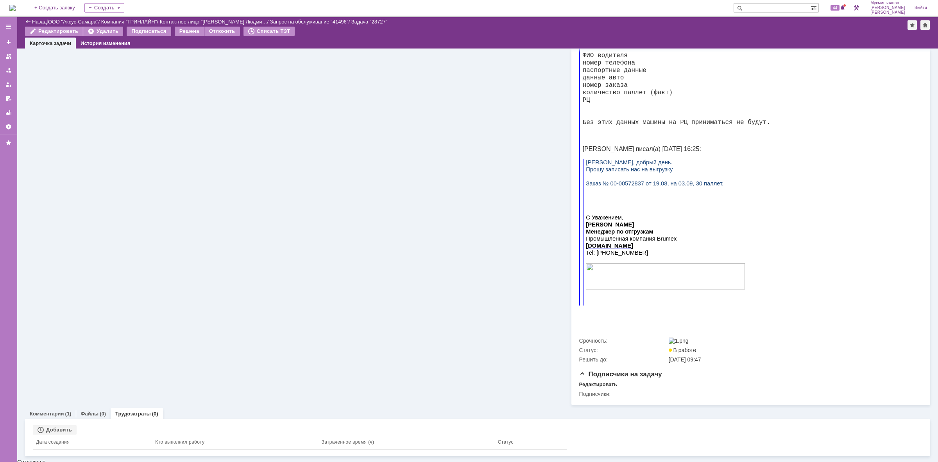
click at [63, 427] on div "Связанные объекты Добавить Дата создания Кто выполнил работу Затраченное время …" at bounding box center [477, 437] width 905 height 37
click at [63, 433] on div "Добавить" at bounding box center [55, 429] width 44 height 9
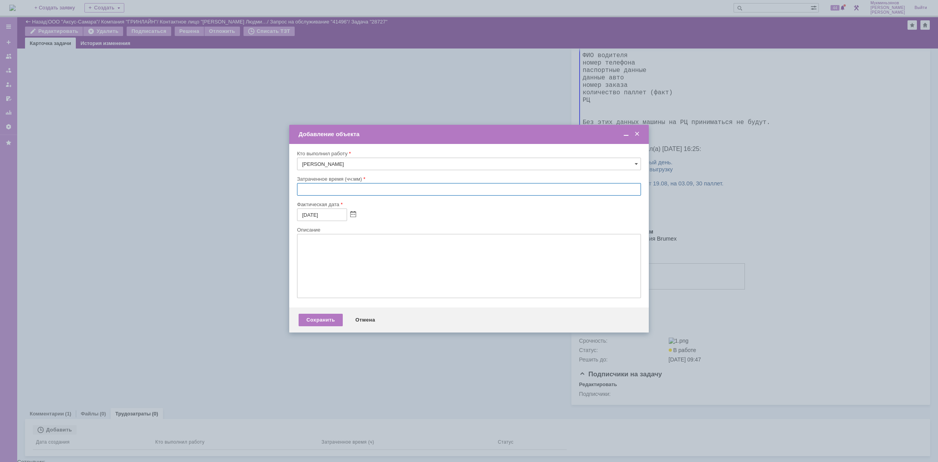
click at [340, 188] on input "text" at bounding box center [469, 189] width 344 height 13
type input "00:30"
click at [358, 251] on textarea at bounding box center [469, 266] width 344 height 64
paste textarea "Отключили переадресацию"
type textarea "Отключили переадресацию"
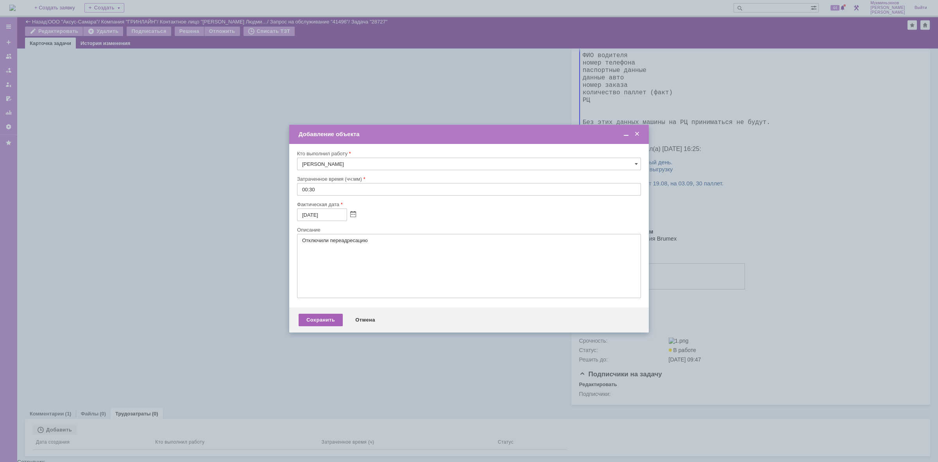
click at [321, 326] on div "Сохранить" at bounding box center [321, 320] width 44 height 13
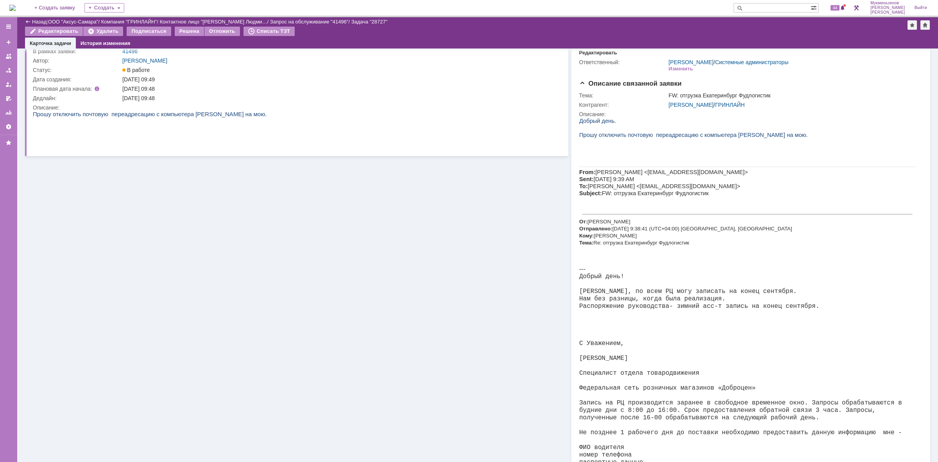
scroll to position [0, 0]
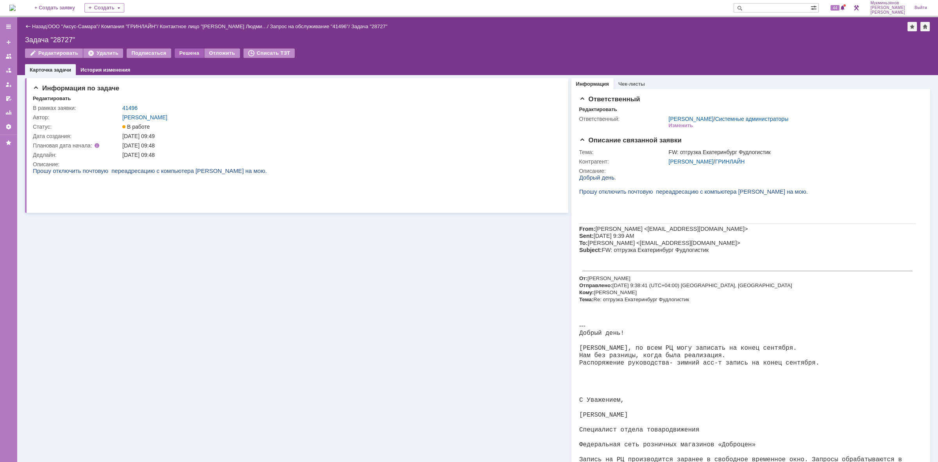
click at [186, 53] on div "Решена" at bounding box center [189, 52] width 29 height 9
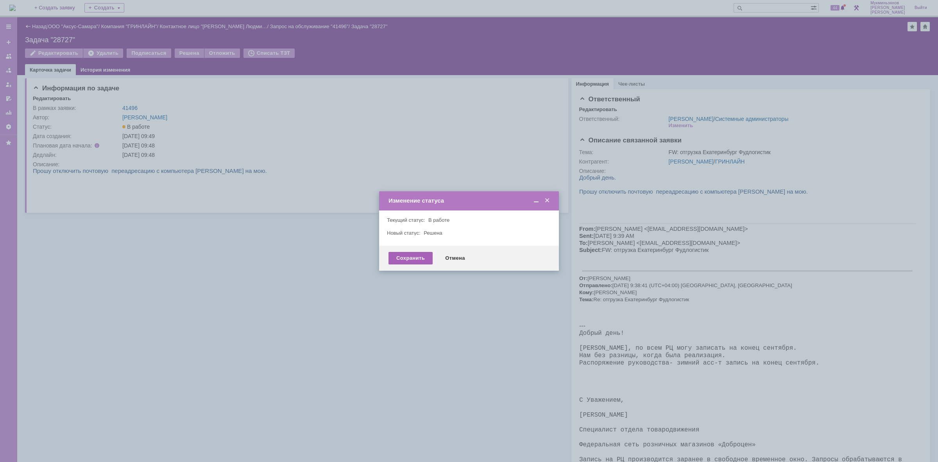
click at [399, 262] on div "Сохранить" at bounding box center [411, 258] width 44 height 13
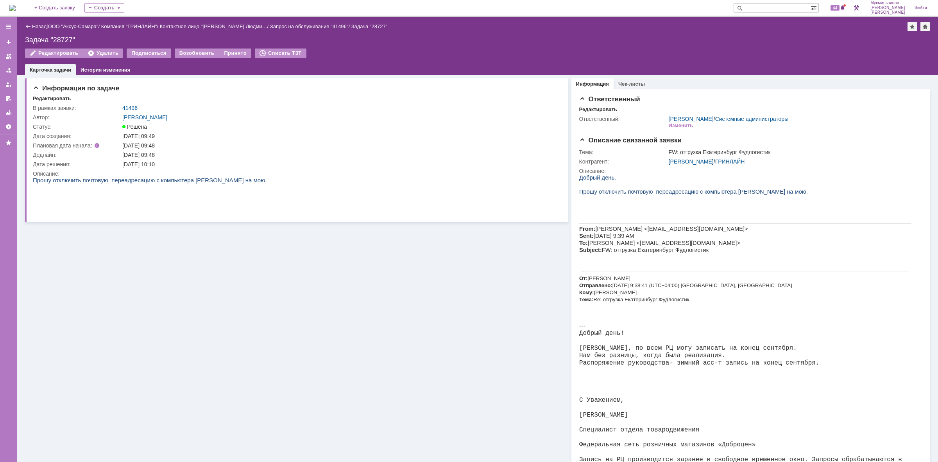
click at [16, 11] on img at bounding box center [12, 8] width 6 height 6
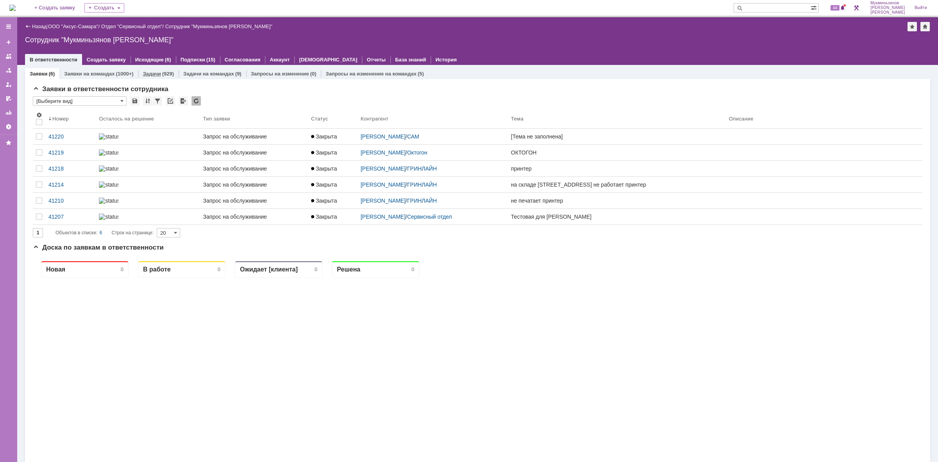
click at [162, 75] on div "(929)" at bounding box center [168, 74] width 12 height 6
